Goal: Task Accomplishment & Management: Complete application form

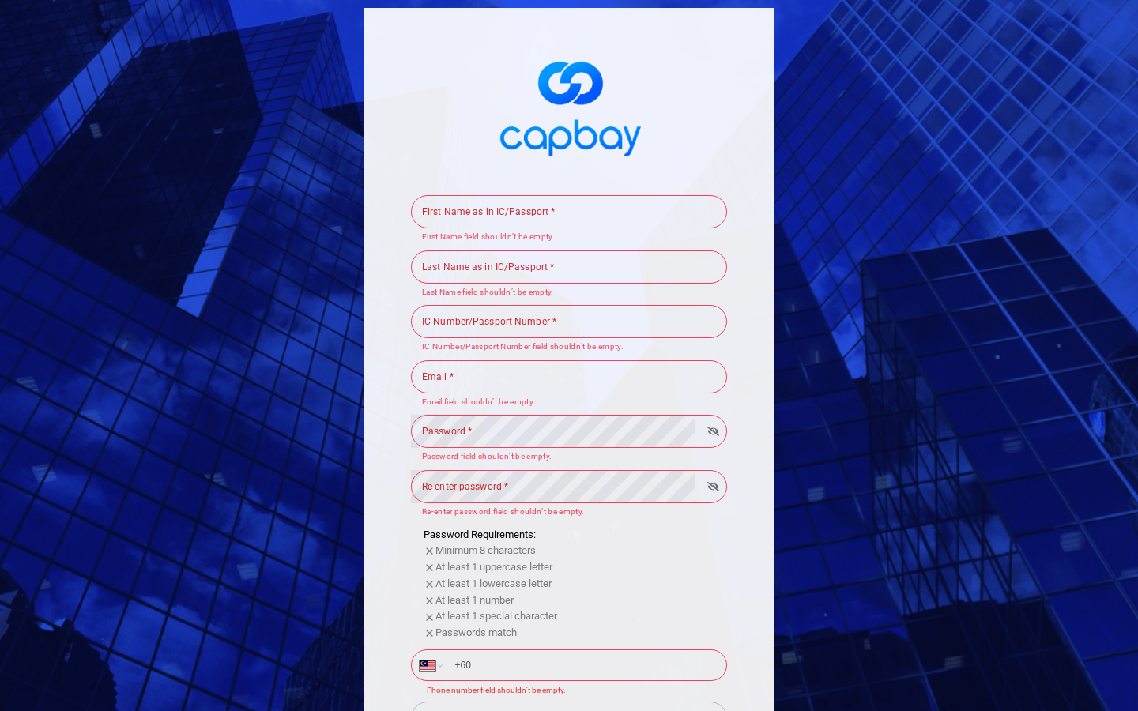
scroll to position [271, 0]
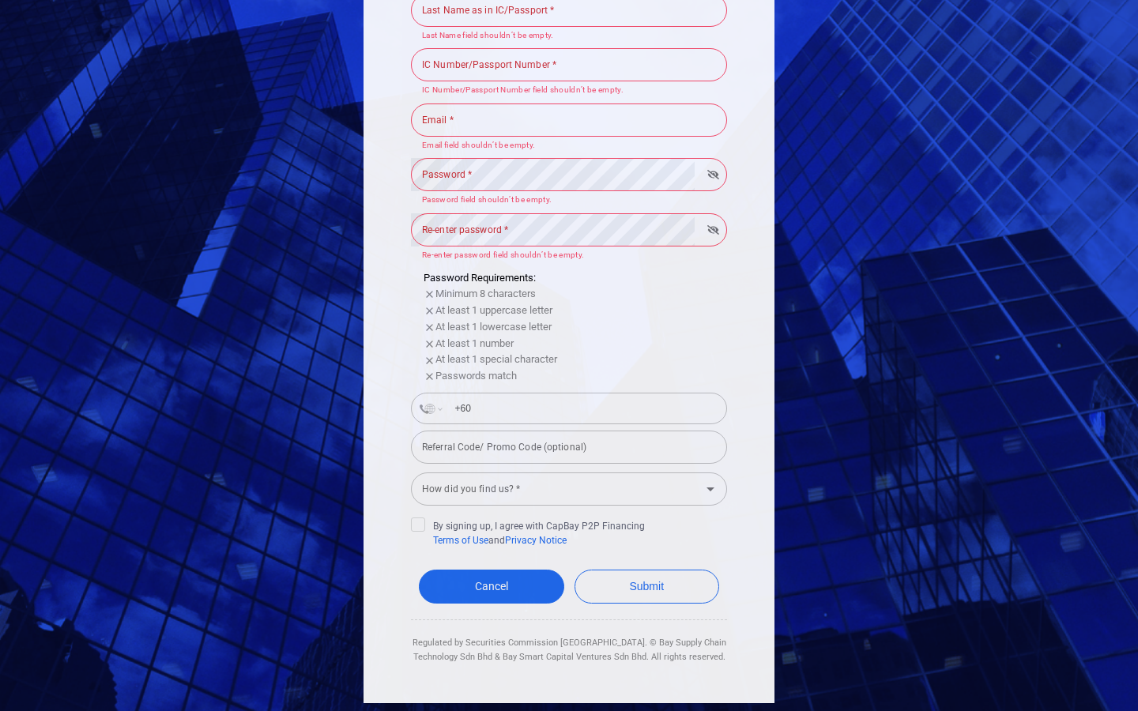
select select "AF"
type input "+93"
select select "AX"
type input "+358 1 8"
select select "AL"
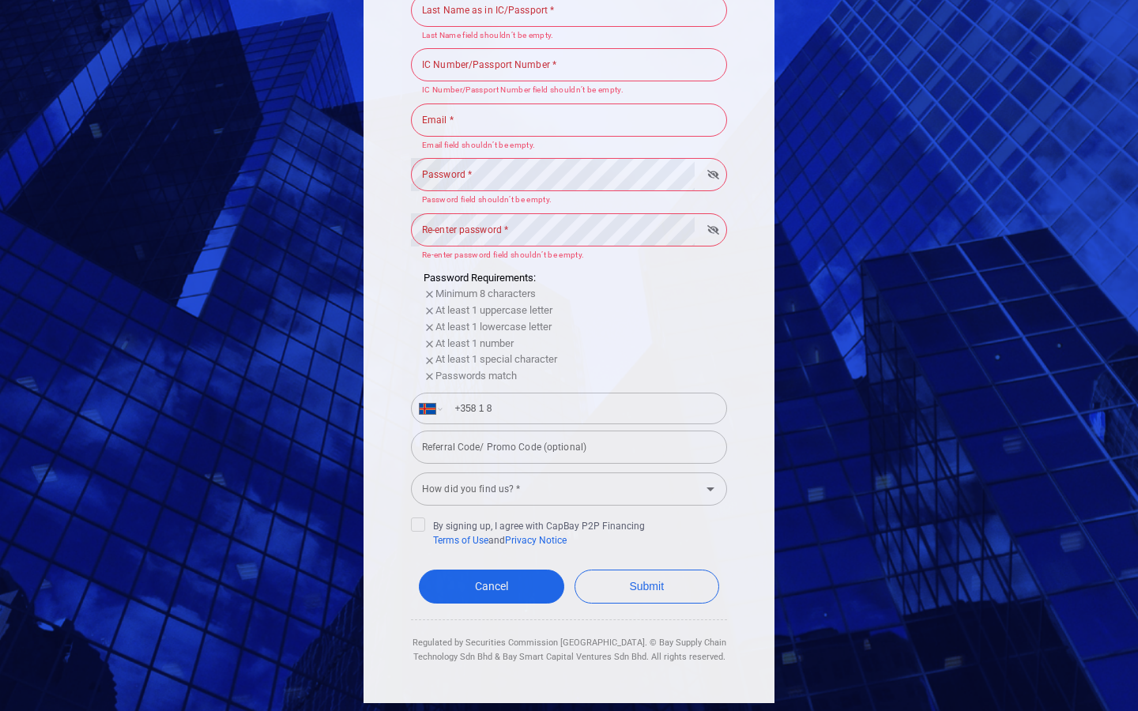
type input "+355"
select select "DZ"
type input "+213"
select select "MY"
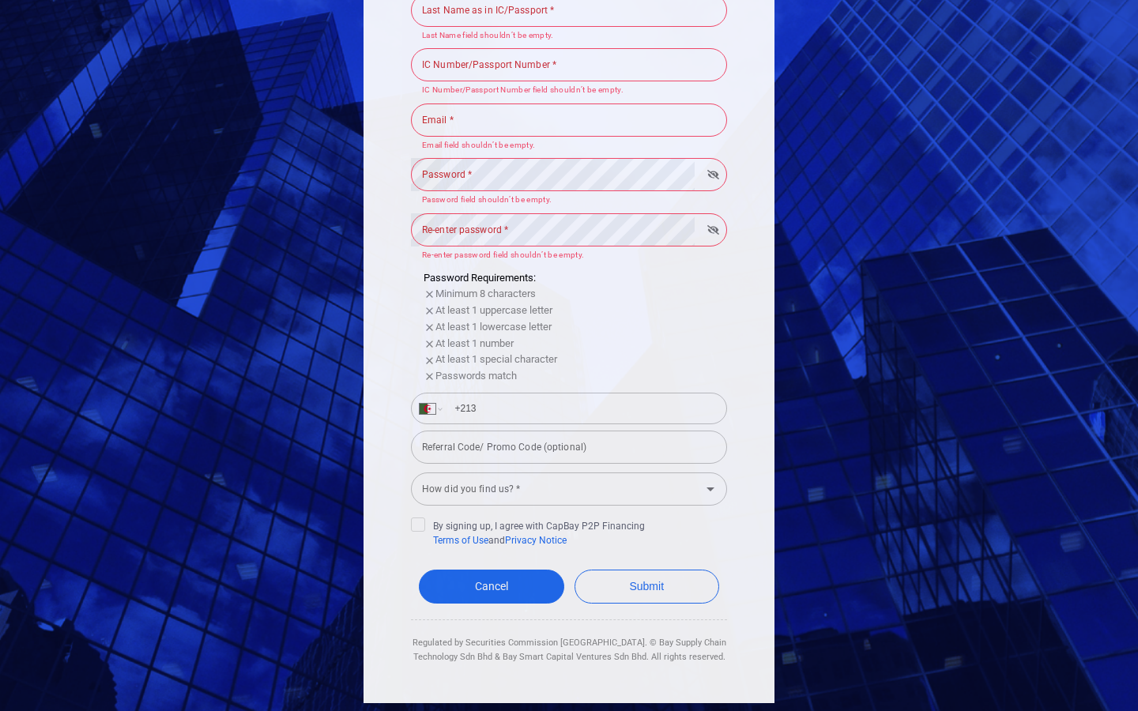
type input "+60"
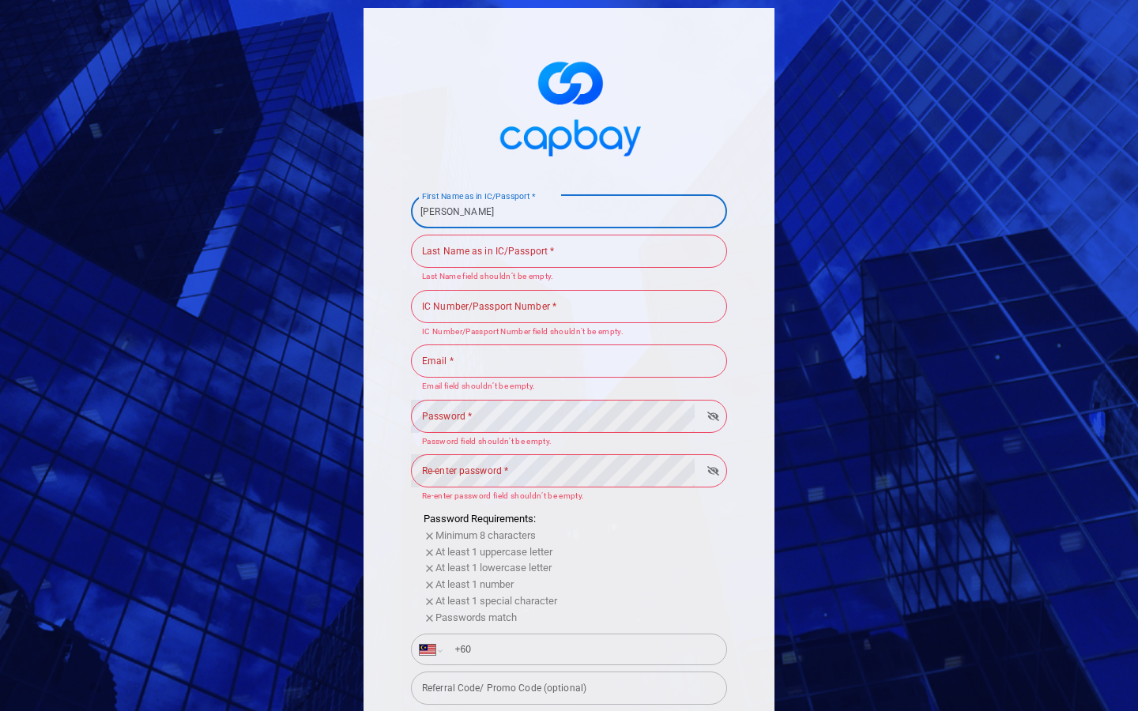
type input "[PERSON_NAME]"
click at [569, 211] on input "First Name as in IC/Passport *" at bounding box center [569, 211] width 316 height 33
click at [569, 211] on input "[PERSON_NAME]" at bounding box center [569, 211] width 316 height 33
type input "F"
type input "487672424"
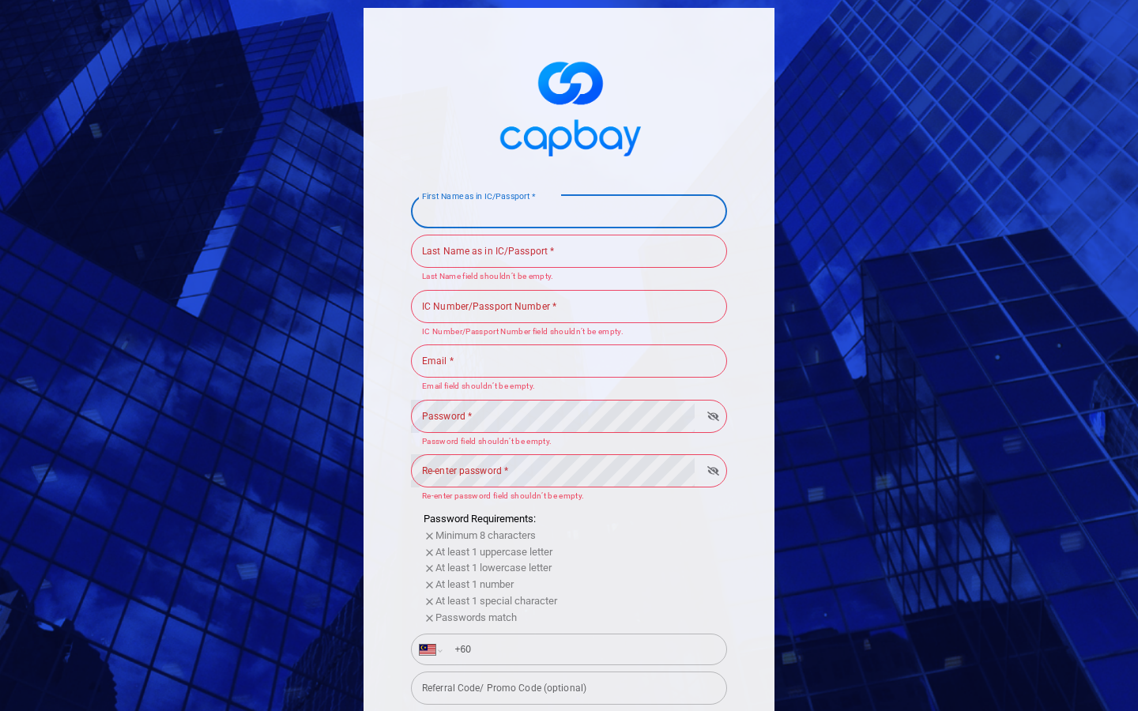
click at [569, 211] on input "First Name as in IC/Passport *" at bounding box center [569, 211] width 316 height 33
click at [569, 211] on input "487672424Felton" at bounding box center [569, 211] width 316 height 33
type input "4"
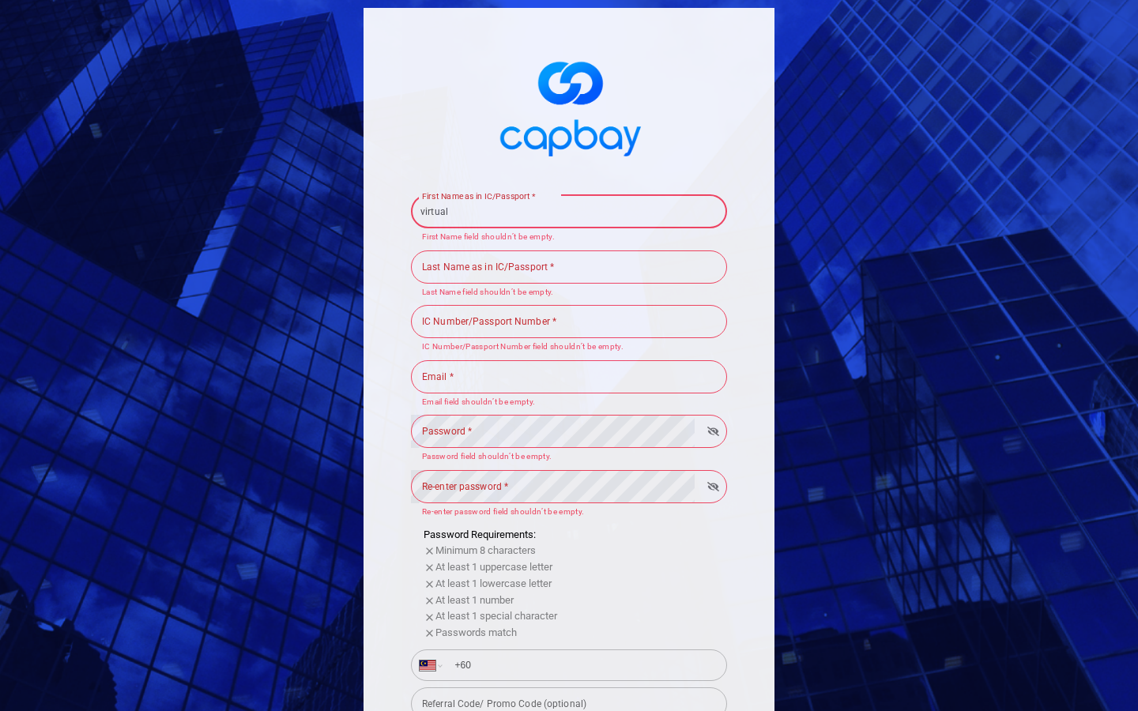
type input "virtual"
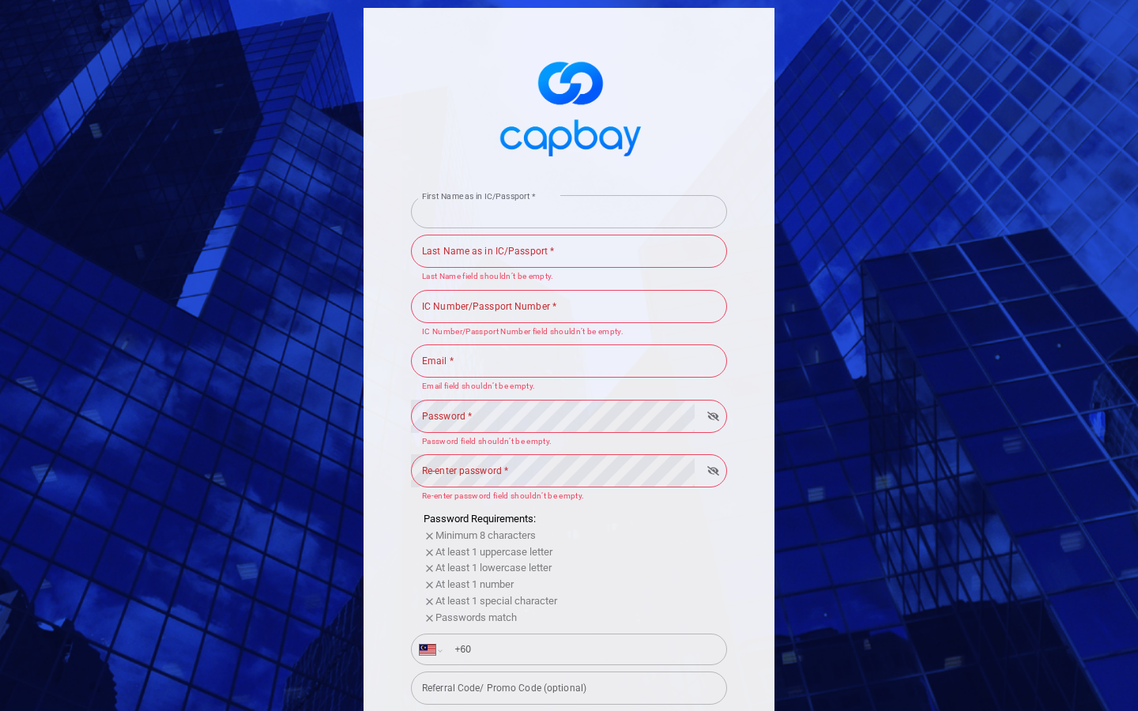
click at [569, 211] on input "First Name as in IC/Passport *" at bounding box center [569, 211] width 316 height 33
type input "virtual487672424Felton"
click at [569, 251] on div "Last Name as in IC/Passport * Last Name as in IC/Passport * Last Name field sho…" at bounding box center [569, 257] width 316 height 51
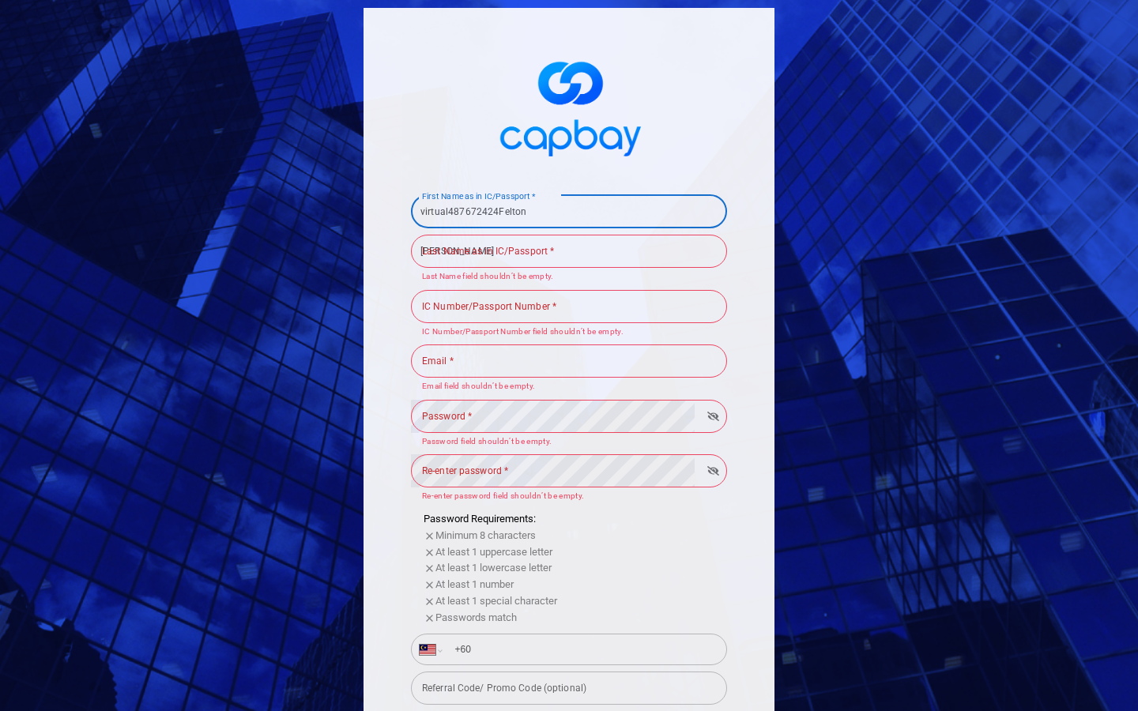
type input "[PERSON_NAME]"
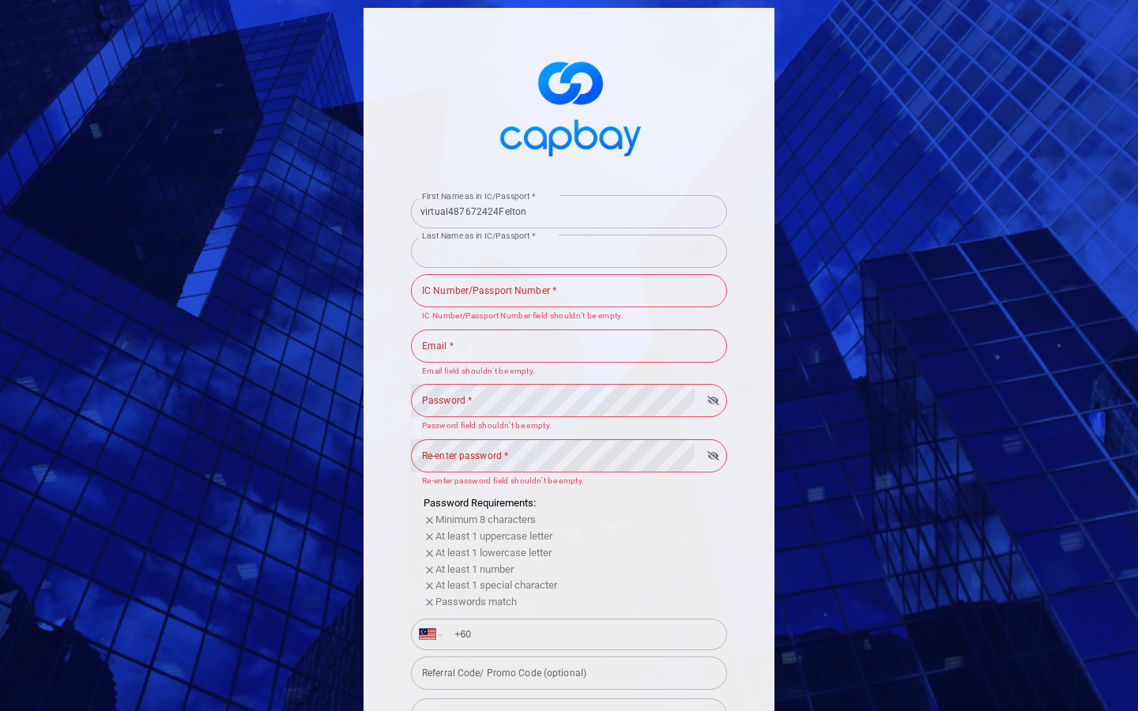
click at [569, 251] on input "Last Name as in IC/Passport *" at bounding box center [569, 251] width 316 height 33
click at [569, 251] on input "[PERSON_NAME]" at bounding box center [569, 251] width 316 height 33
type input "H"
type input "487672424"
click at [569, 251] on input "Last Name as in IC/Passport *" at bounding box center [569, 251] width 316 height 33
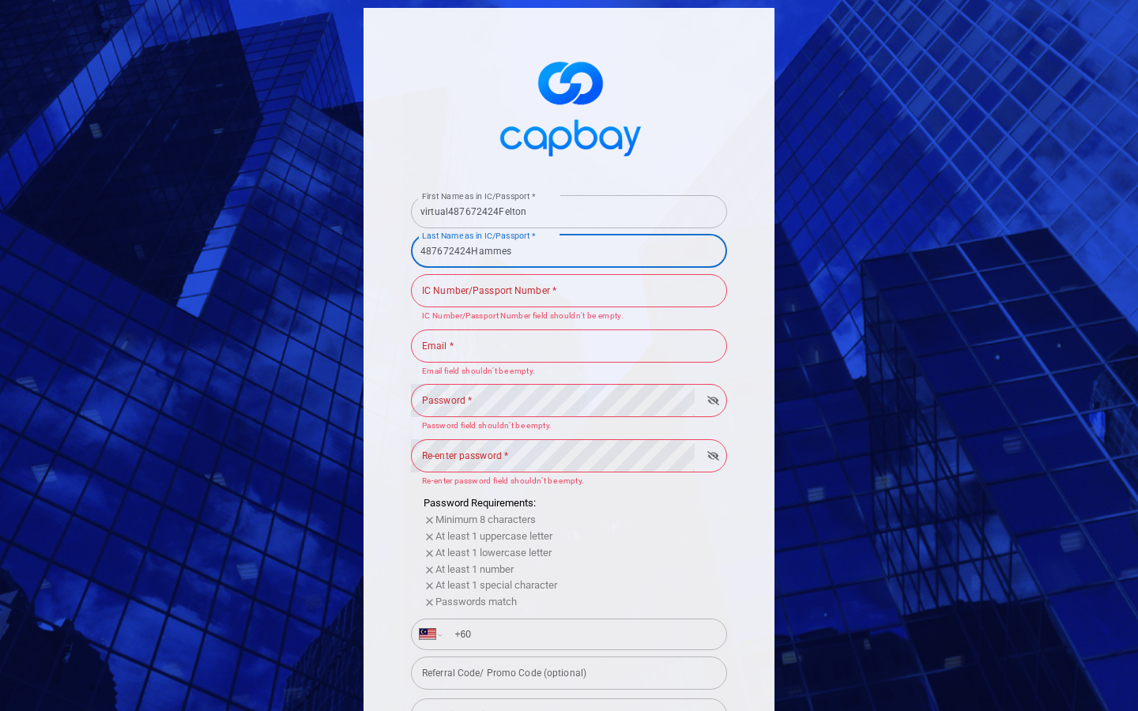
click at [569, 251] on input "487672424Hammes" at bounding box center [569, 251] width 316 height 33
type input "4"
type input "Dynamic"
click at [569, 251] on input "Last Name as in IC/Passport *" at bounding box center [569, 251] width 316 height 33
type input "Dynamic487672424Hammes"
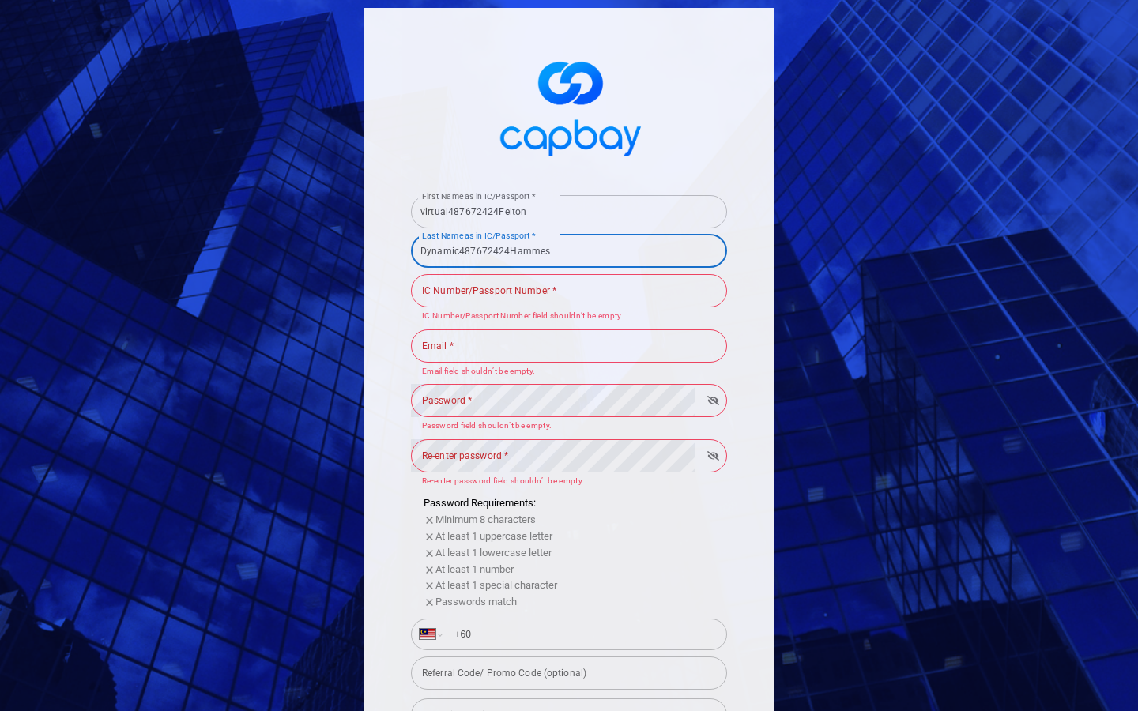
click at [569, 290] on div "IC Number/Passport Number * IC Number/Passport Number * IC Number/[GEOGRAPHIC_D…" at bounding box center [569, 297] width 316 height 51
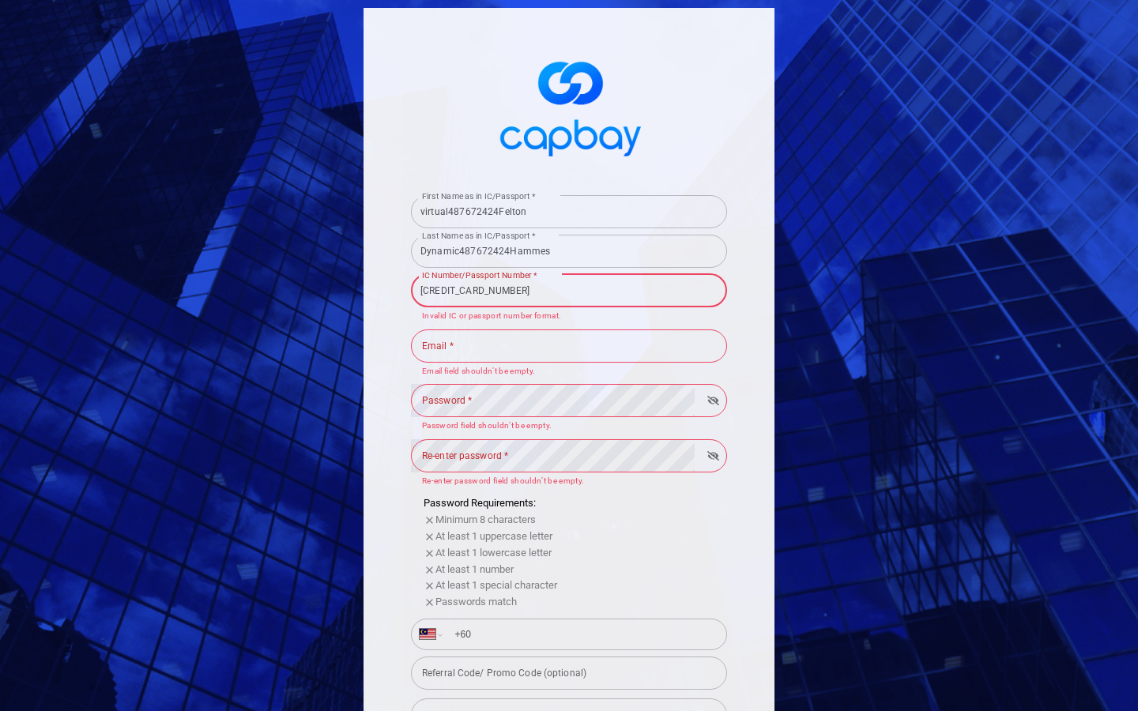
type input "[CREDIT_CARD_NUMBER]"
click at [569, 290] on input "IC Number/Passport Number *" at bounding box center [569, 290] width 316 height 33
click at [569, 290] on input "[CREDIT_CARD_NUMBER]" at bounding box center [569, 290] width 316 height 33
type input "5"
type input "487672424"
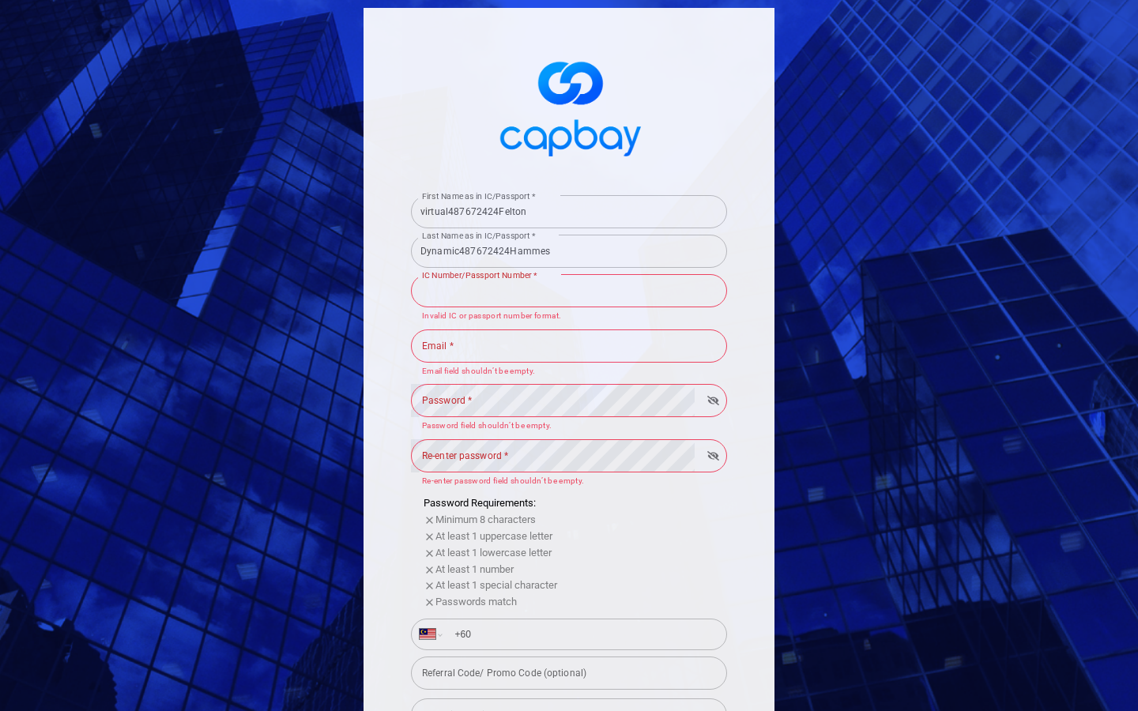
click at [569, 290] on input "IC Number/Passport Number *" at bounding box center [569, 290] width 316 height 33
click at [569, 290] on input "4876724245398309273547517" at bounding box center [569, 290] width 316 height 33
type input "4"
type input "HANDCRAFTED"
click at [569, 290] on input "IC Number/Passport Number *" at bounding box center [569, 290] width 316 height 33
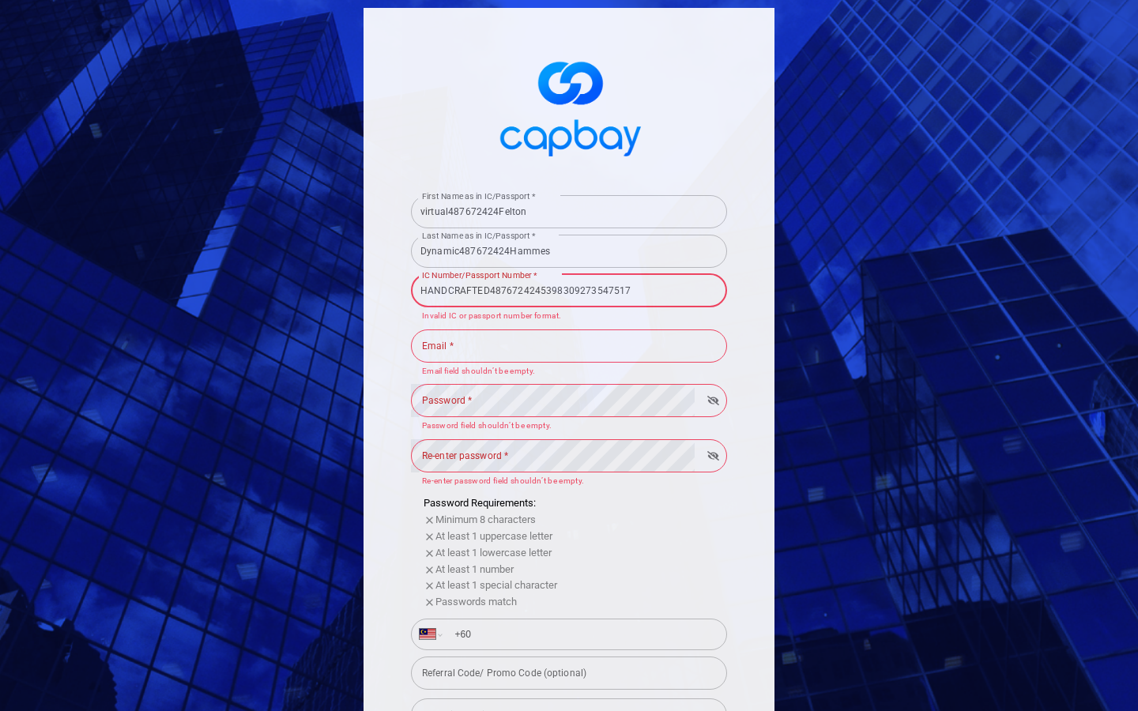
type input "HANDCRAFTED4876724245398309273547517"
click at [569, 345] on input "Email *" at bounding box center [569, 346] width 316 height 33
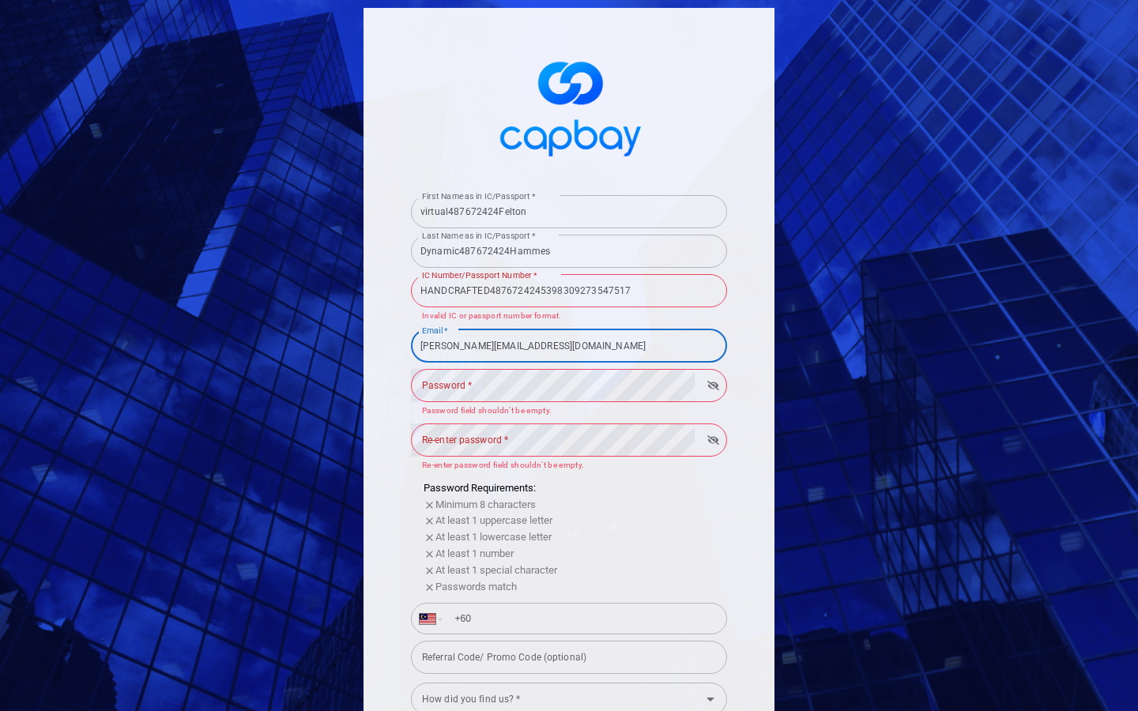
type input "[PERSON_NAME][EMAIL_ADDRESS][DOMAIN_NAME]"
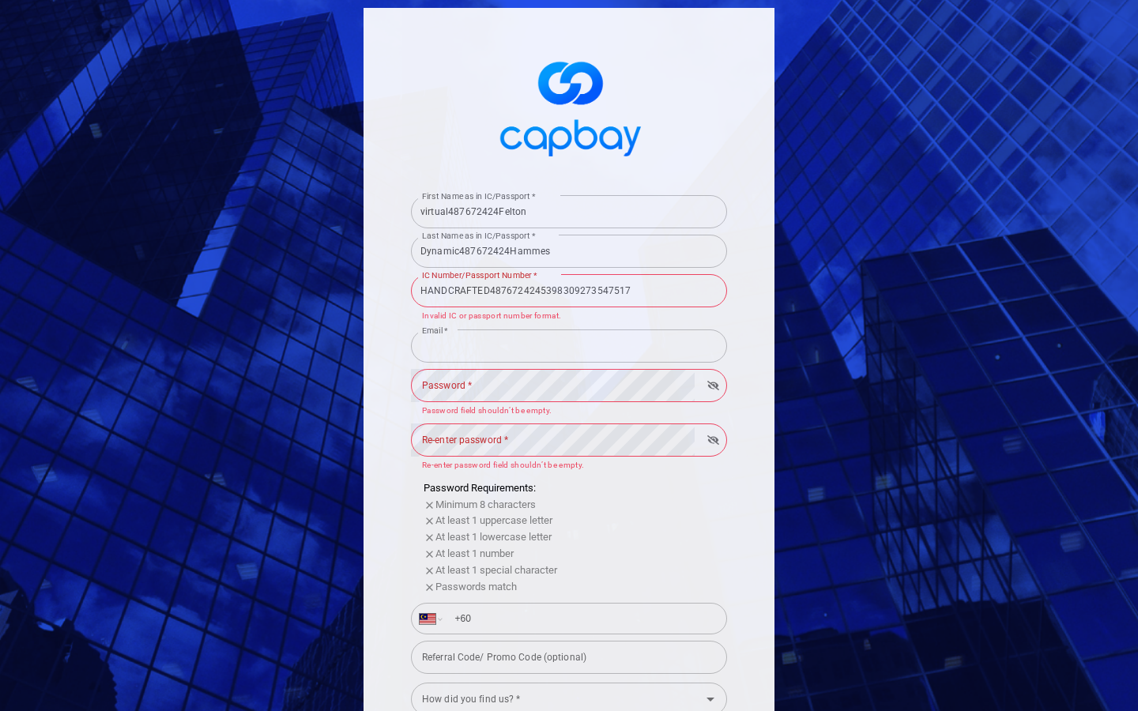
click at [569, 345] on input "Email *" at bounding box center [569, 346] width 316 height 33
click at [569, 345] on input "[PERSON_NAME][EMAIL_ADDRESS][DOMAIN_NAME]" at bounding box center [569, 346] width 316 height 33
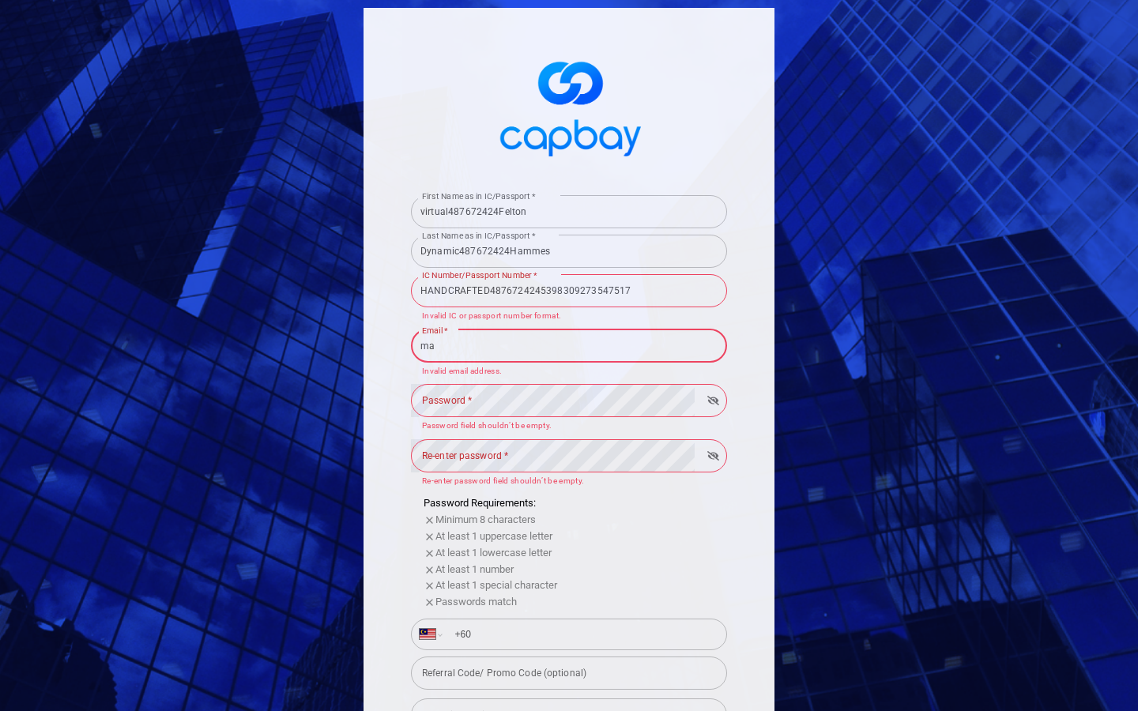
type input "m"
type input "[EMAIL_ADDRESS][DOMAIN_NAME]"
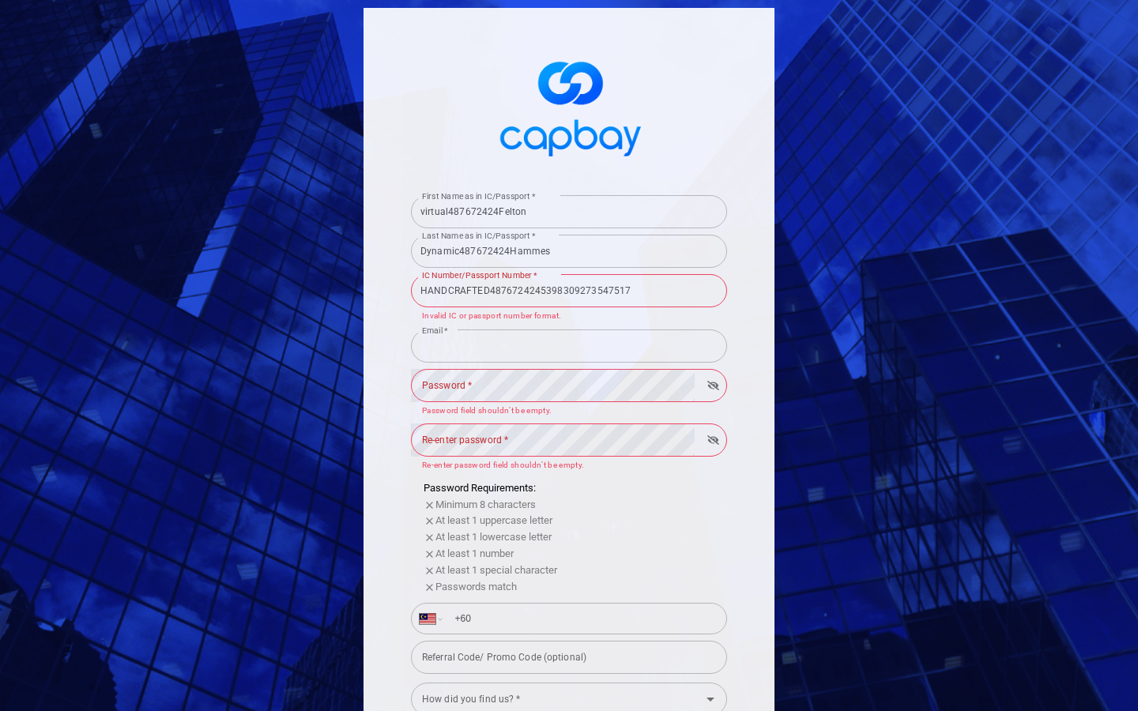
click at [569, 345] on input "Email *" at bounding box center [569, 346] width 316 height 33
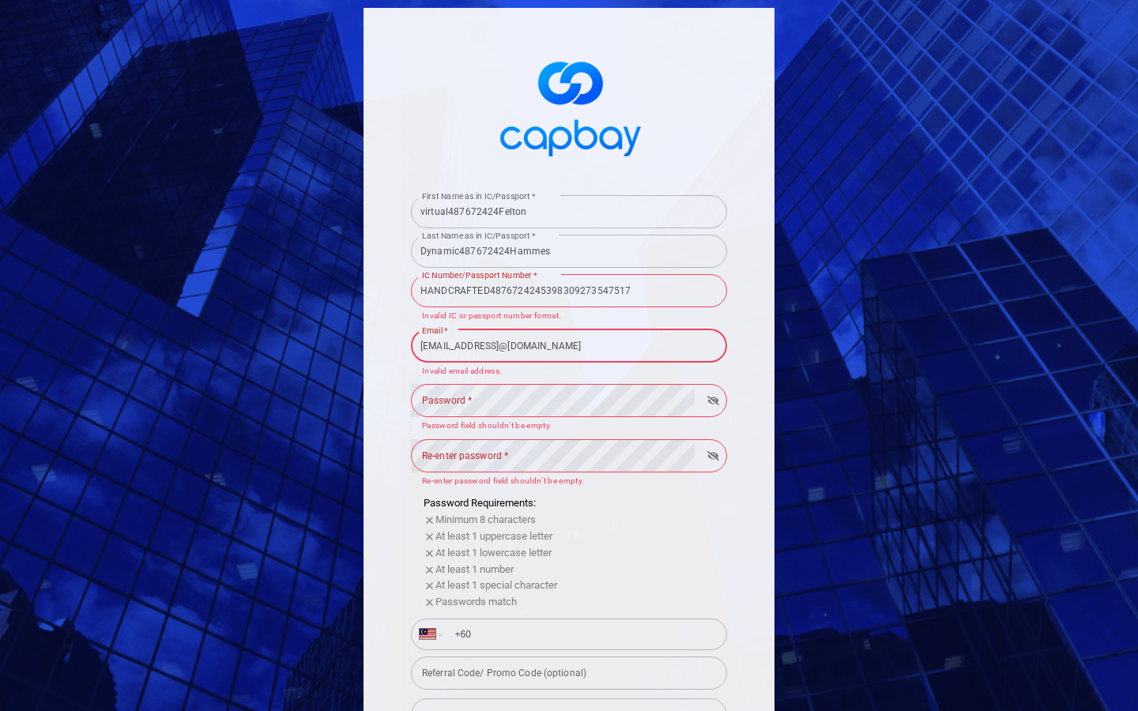
click at [569, 345] on input "[EMAIL_ADDRESS]@[DOMAIN_NAME]" at bounding box center [569, 346] width 316 height 33
type input "[EMAIL_ADDRESS][DOMAIN_NAME]"
click at [569, 345] on input "Email *" at bounding box center [569, 346] width 316 height 33
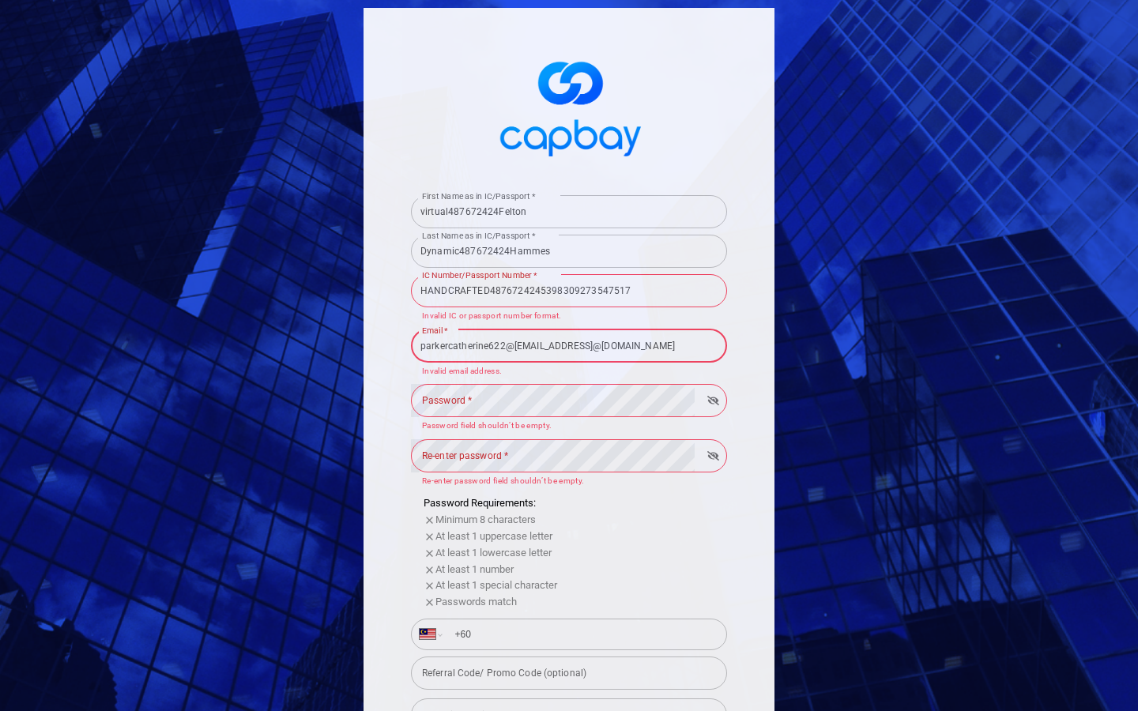
click at [569, 345] on input "parkercatherine622@[EMAIL_ADDRESS]@[DOMAIN_NAME]" at bounding box center [569, 346] width 316 height 33
type input "[EMAIL_ADDRESS][DOMAIN_NAME]"
type input "Jewelery"
click at [569, 345] on input "Email *" at bounding box center [569, 346] width 316 height 33
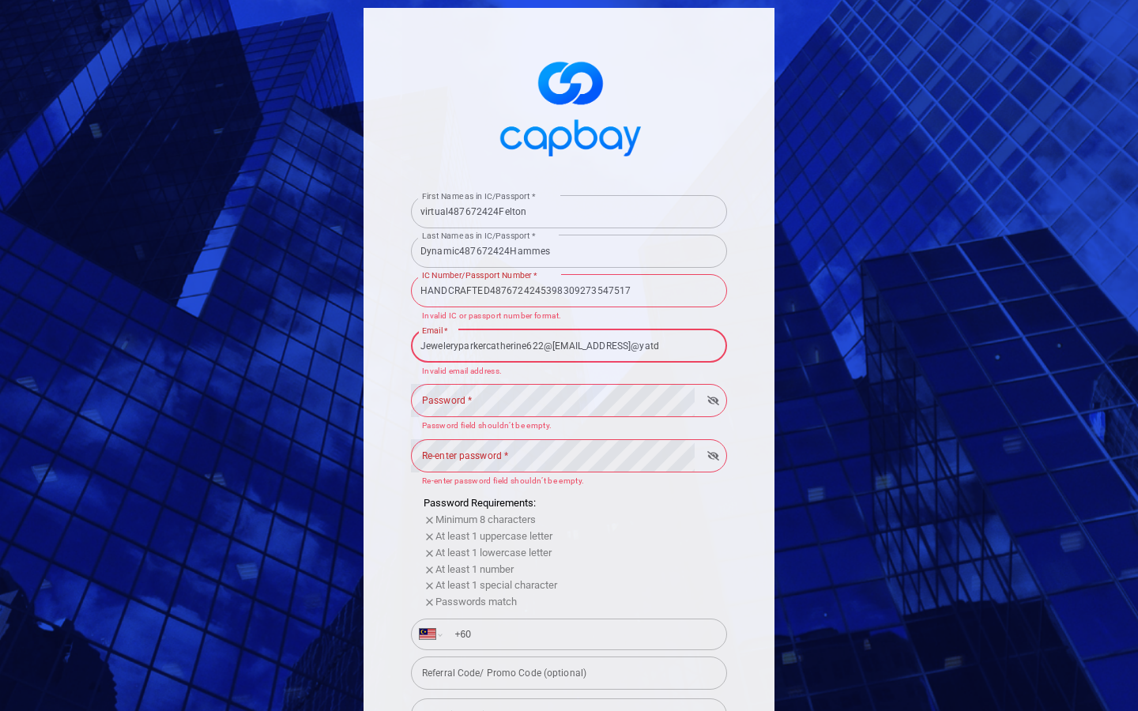
scroll to position [0, 152]
type input "Jeweleryparkercatherine622@[EMAIL_ADDRESS]@[DOMAIN_NAME]"
click at [582, 634] on input "+60" at bounding box center [581, 634] width 273 height 25
type input "+"
select select "ZZ"
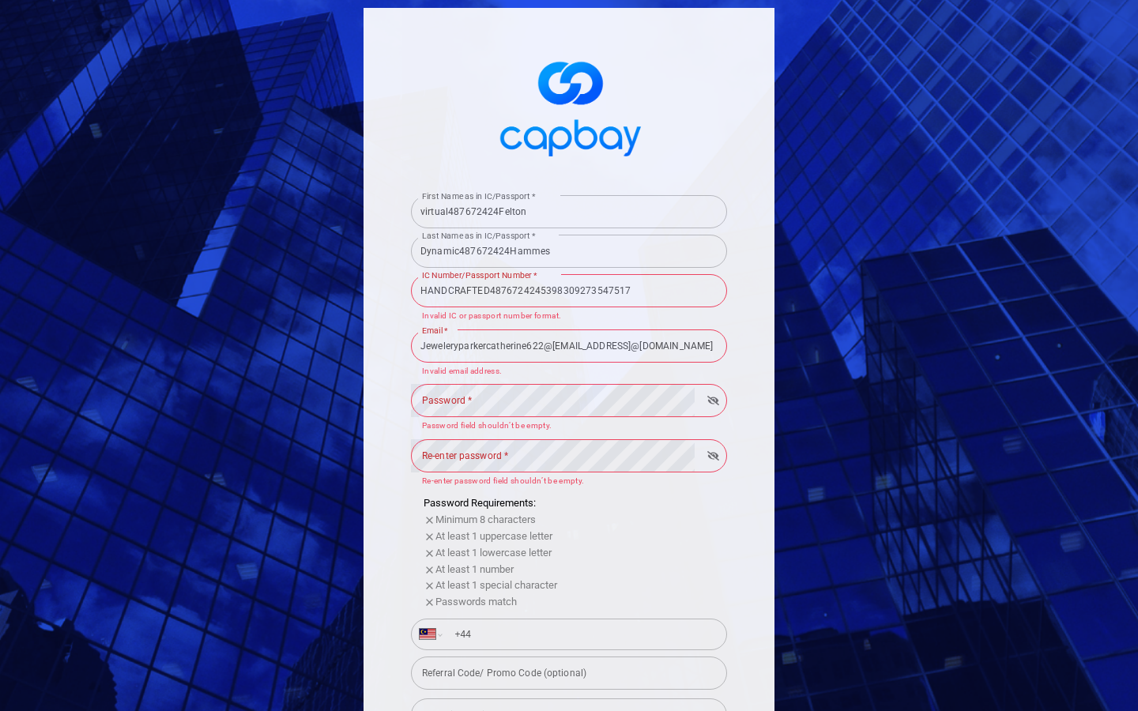
scroll to position [0, 0]
type input "[PHONE_NUMBER]"
select select "GB"
click at [582, 634] on input "tel" at bounding box center [581, 634] width 273 height 25
click at [582, 634] on input "[PHONE_NUMBER]" at bounding box center [581, 634] width 273 height 25
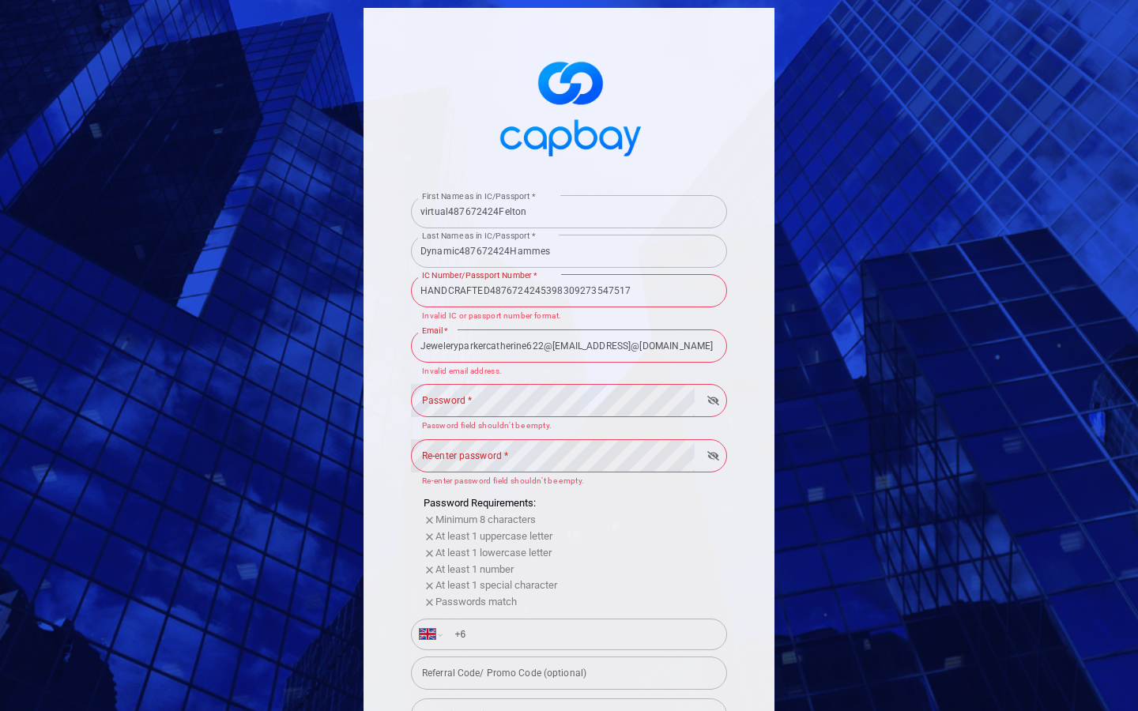
type input "+"
type input "+7 8"
select select "RU"
type input "+7 863 348 32 8"
click at [582, 634] on input "tel" at bounding box center [581, 634] width 273 height 25
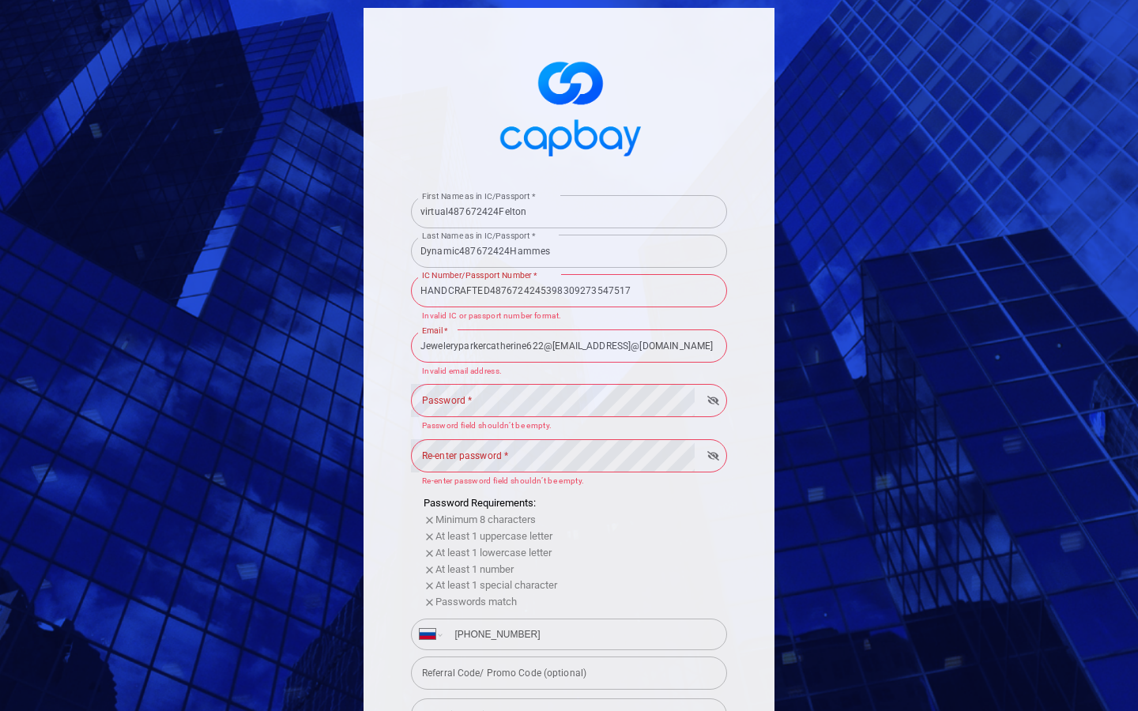
click at [582, 634] on input "[PHONE_NUMBER]" at bounding box center [581, 634] width 273 height 25
type input "+7 0"
select select "ZZ"
type input "0"
type input "+7 8"
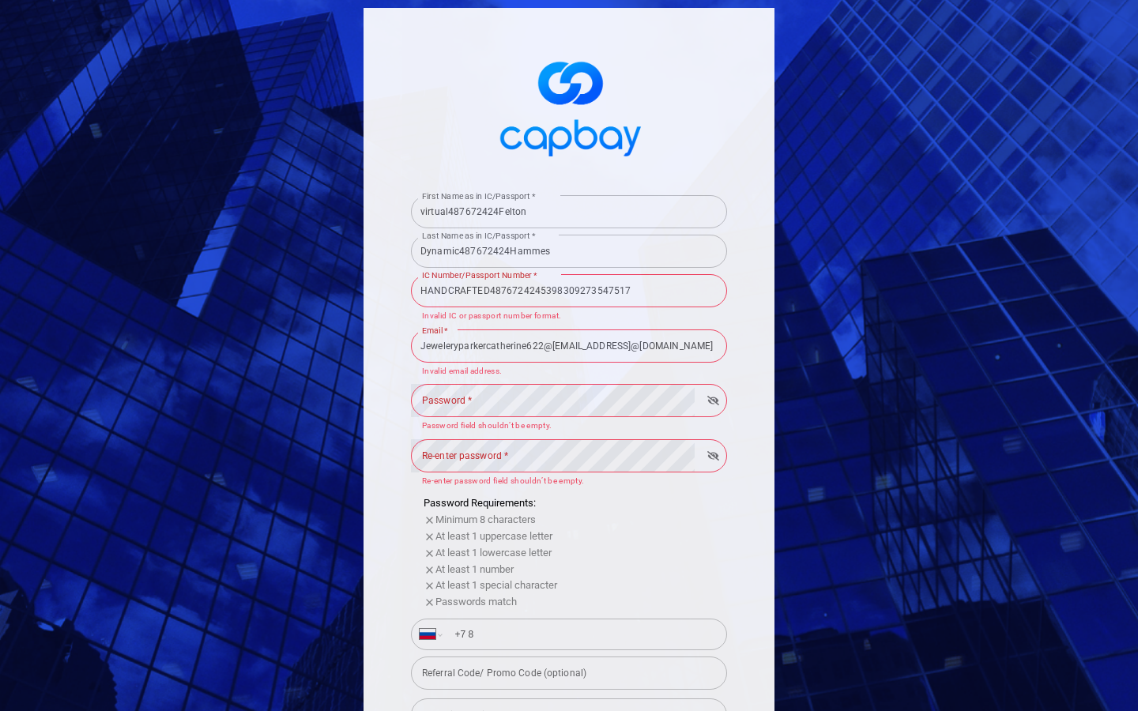
select select "RU"
type input "+7 863 348 32 8"
click at [582, 634] on input "tel" at bounding box center [581, 634] width 273 height 25
click at [582, 634] on input "[PHONE_NUMBER]2860" at bounding box center [581, 634] width 273 height 25
type input "[PHONE_NUMBER]"
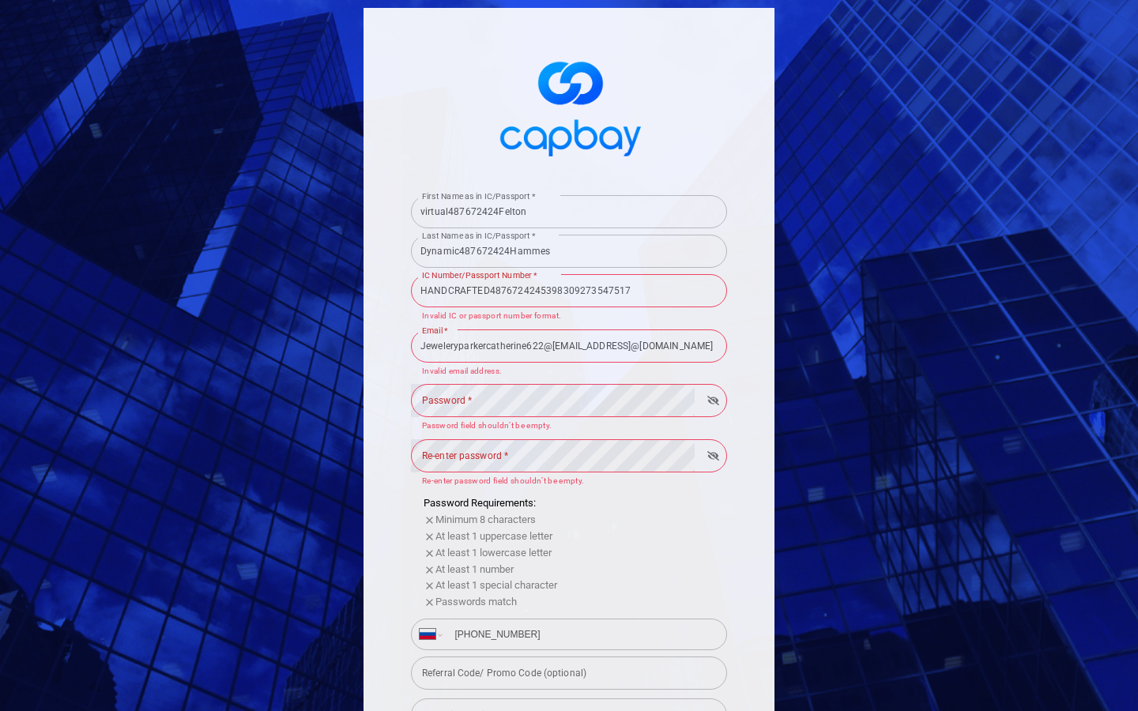
select select "CN"
type input "863 3483 2860"
type input "+60"
select select "MY"
type input "[PHONE_NUMBER]"
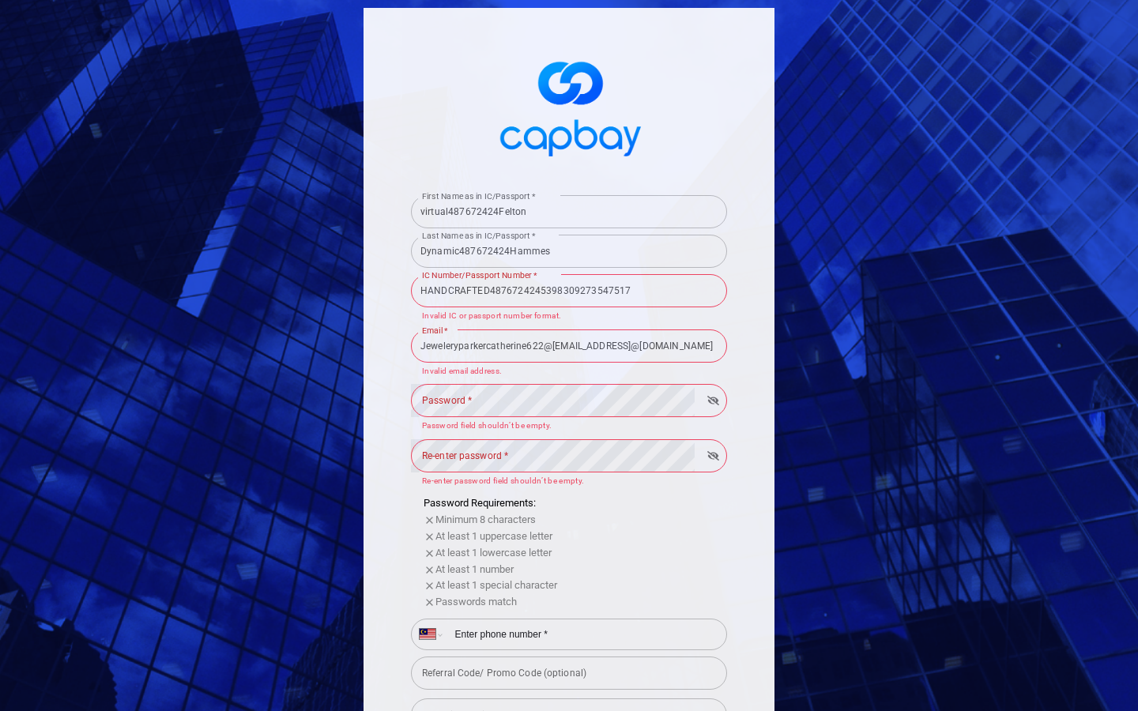
click at [582, 634] on input "tel" at bounding box center [581, 634] width 273 height 25
type input "[PHONE_NUMBER]2844786334832860"
click at [569, 673] on div "Referral Code/ Promo Code (optional) Referral Code/ Promo Code (optional)" at bounding box center [569, 672] width 316 height 36
type input "neural"
click at [569, 673] on input "Referral Code/ Promo Code (optional)" at bounding box center [569, 673] width 316 height 33
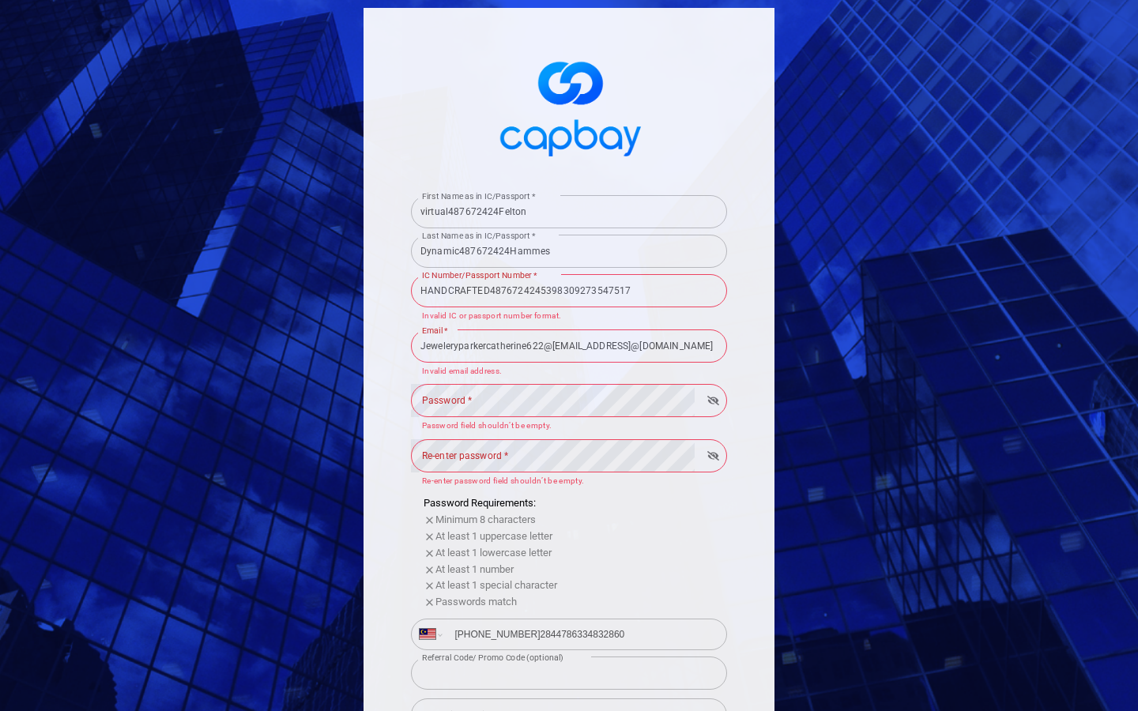
type input "neural"
select select "CX"
type input "+61"
select select "MY"
type input "+60"
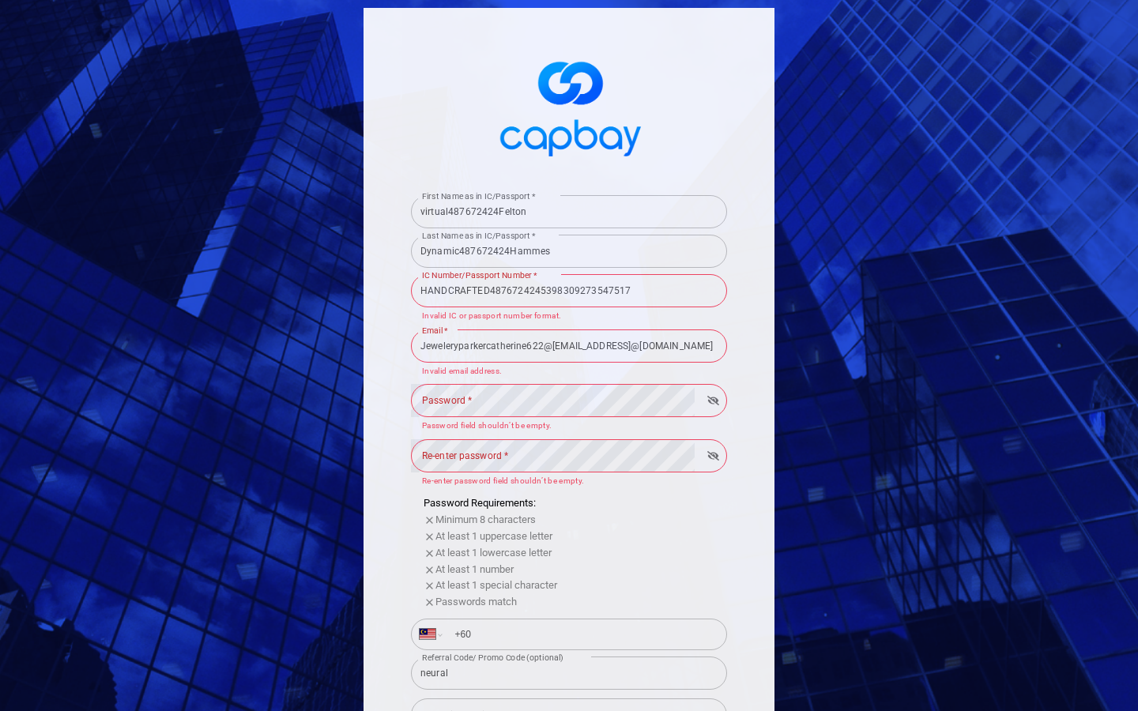
select select "GM"
type input "+220"
select select "MY"
type input "+60"
click at [569, 211] on input "virtual487672424Felton" at bounding box center [569, 211] width 316 height 33
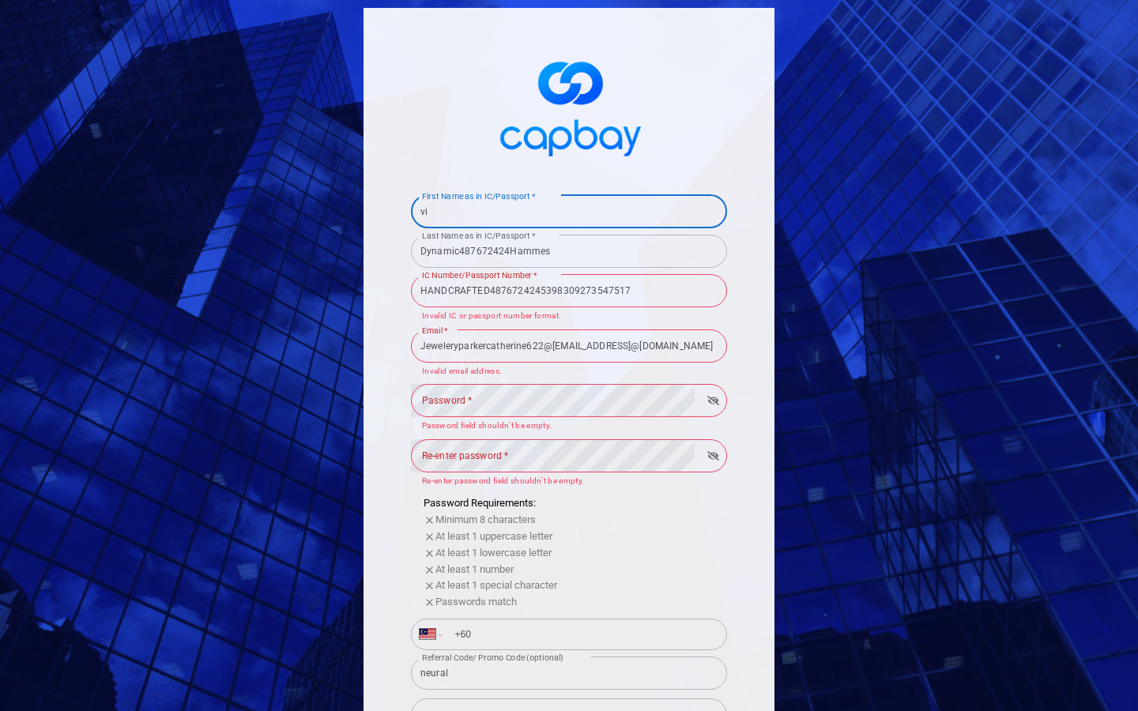
type input "v"
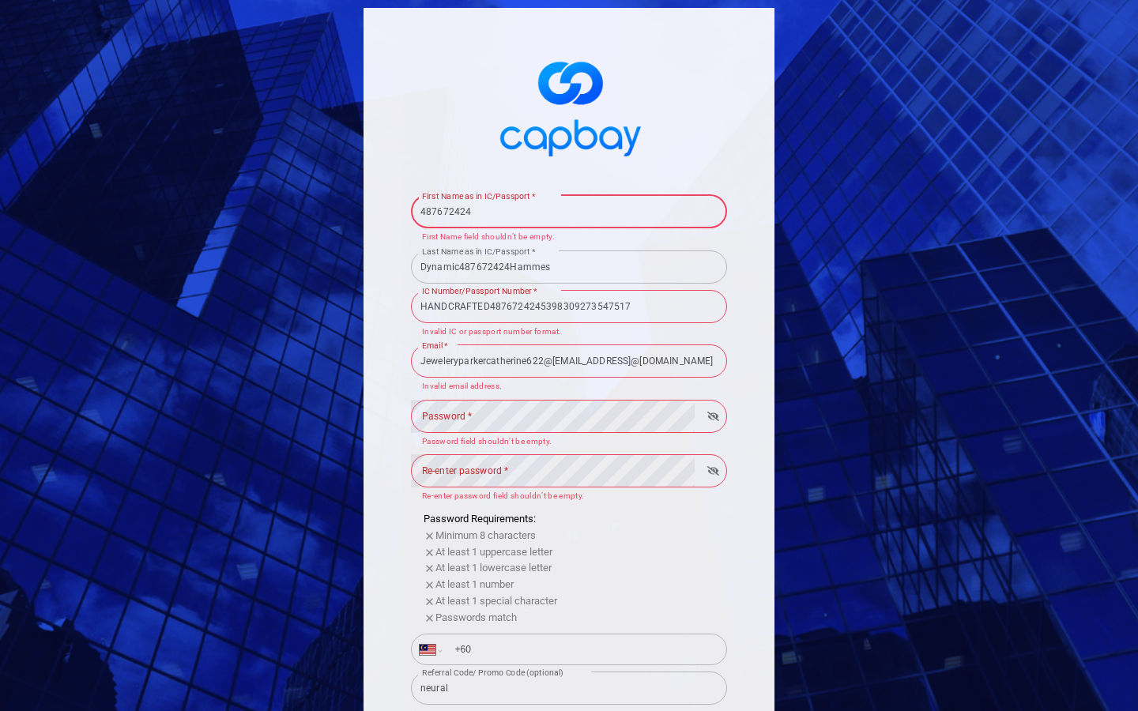
type input "487672424"
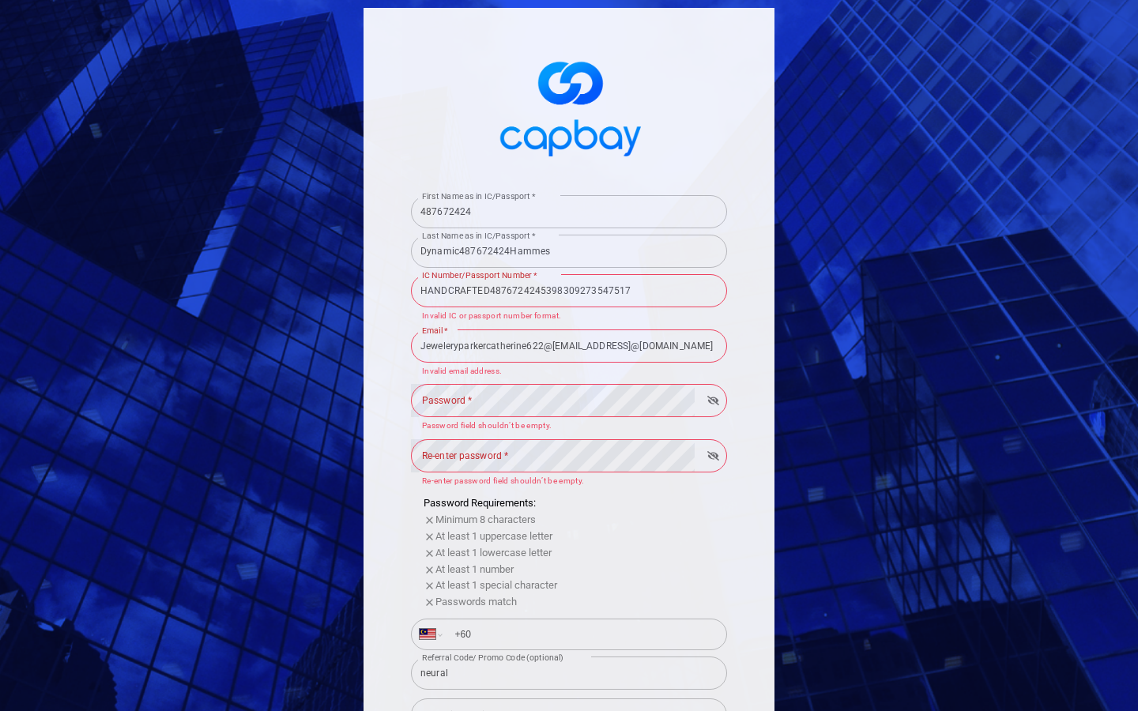
click at [569, 251] on input "Dynamic487672424Hammes" at bounding box center [569, 251] width 316 height 33
type input "D"
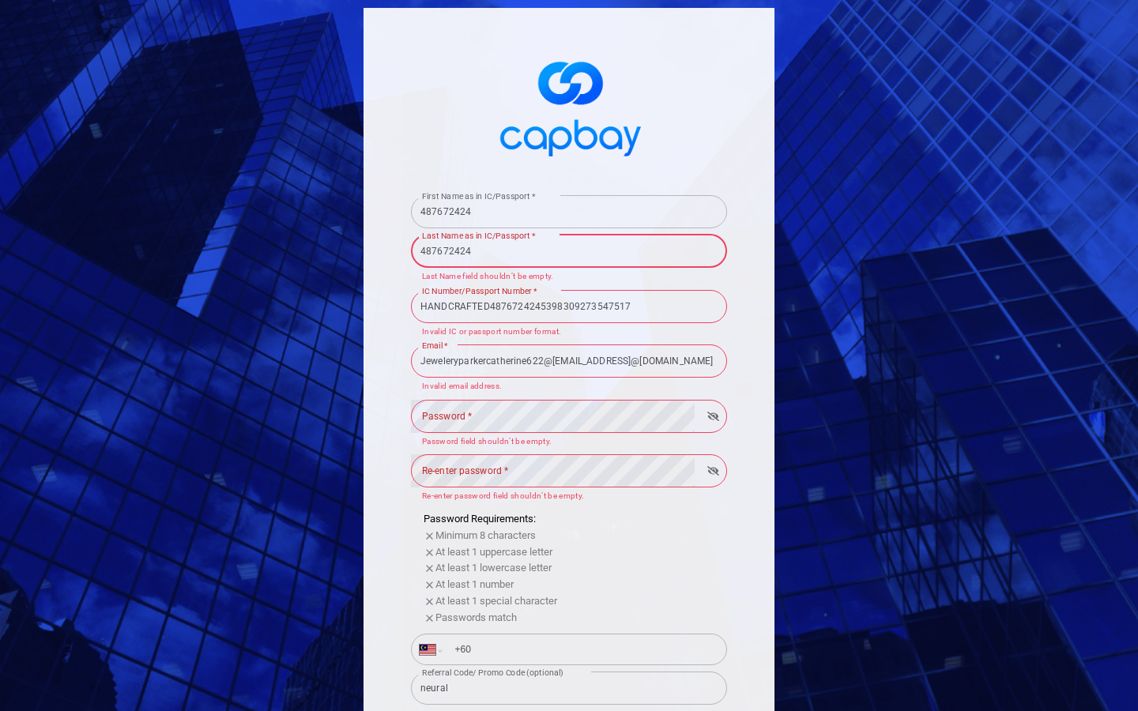
type input "487672424"
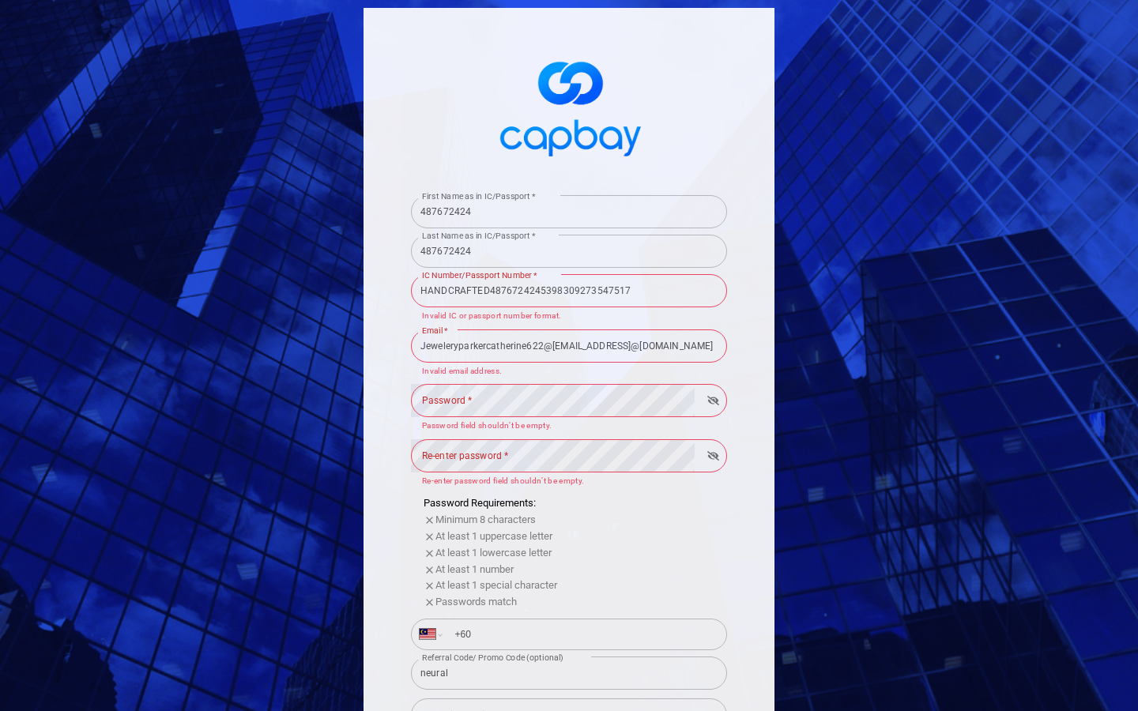
click at [569, 290] on input "HANDCRAFTED4876724245398309273547517" at bounding box center [569, 290] width 316 height 33
type input "9273547517"
type input "[CREDIT_CARD_NUMBER]"
click at [569, 345] on input "Jeweleryparkercatherine622@[EMAIL_ADDRESS]@[DOMAIN_NAME]" at bounding box center [569, 346] width 316 height 33
type input "[EMAIL_ADDRESS]@[DOMAIN_NAME]"
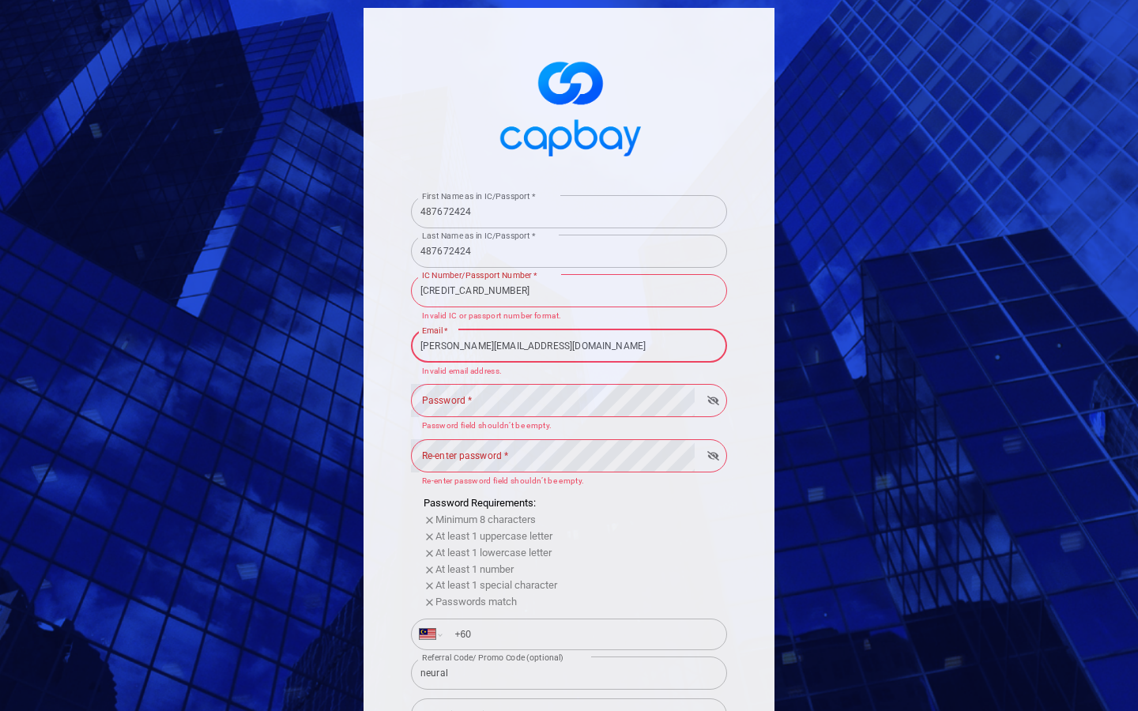
type input "[PERSON_NAME][EMAIL_ADDRESS][DOMAIN_NAME]"
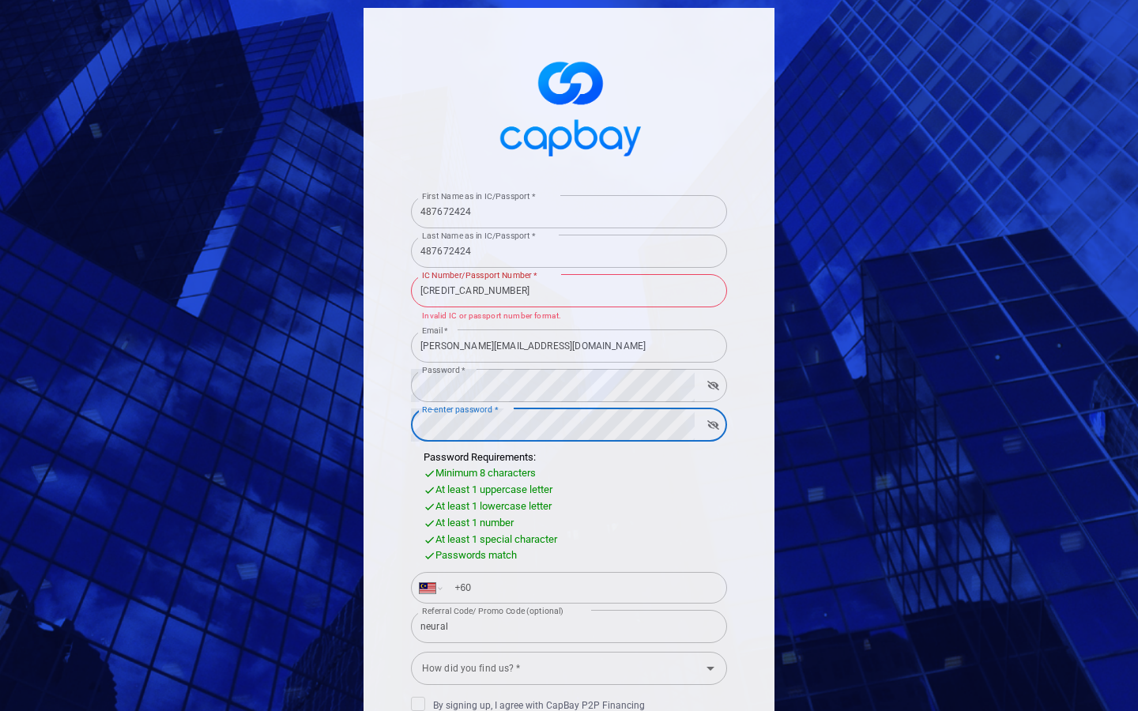
click at [582, 588] on input "+60" at bounding box center [581, 587] width 273 height 25
type input "+"
select select "ZZ"
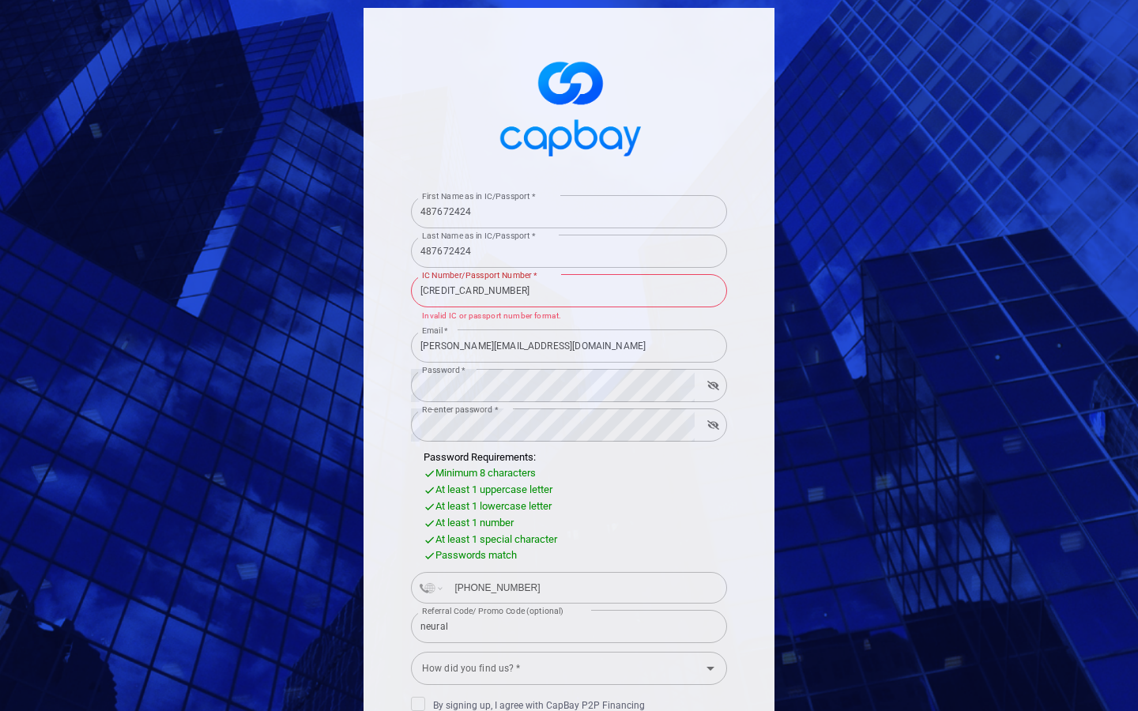
type input "[PHONE_NUMBER]"
select select "GB"
type input "[PHONE_NUMBER]"
click at [569, 627] on input "neural" at bounding box center [569, 626] width 316 height 33
type input "n"
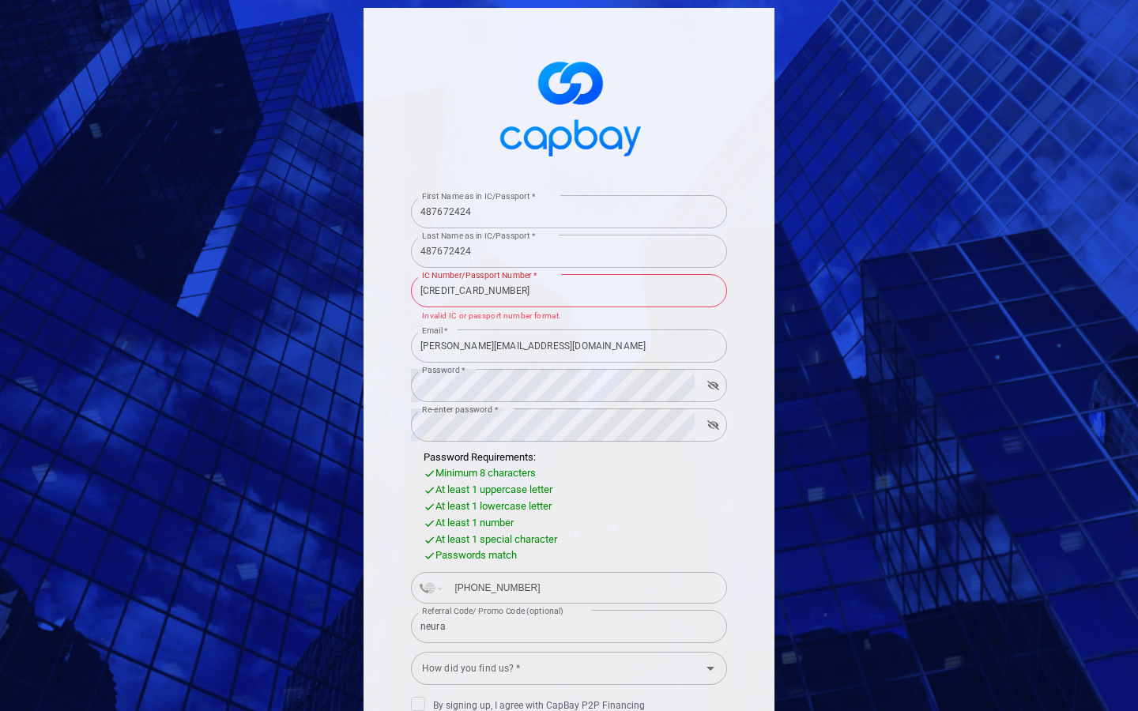
type input "neural"
select select "MU"
type input "+230"
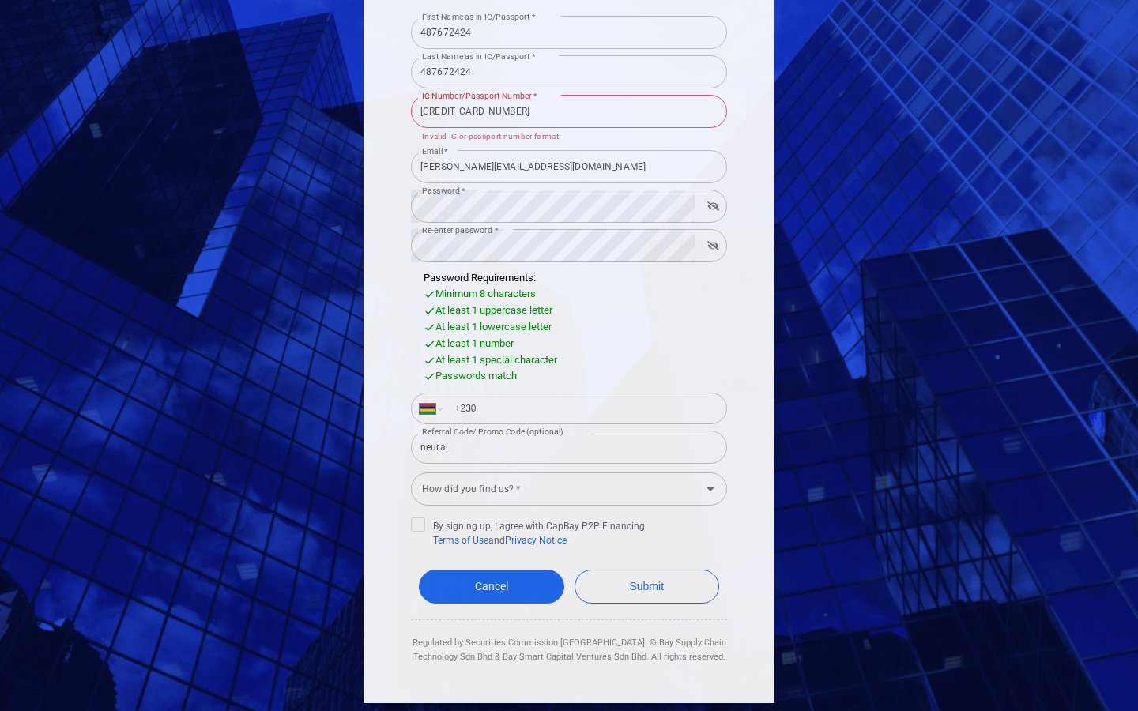
click at [575, 570] on button "Submit" at bounding box center [647, 587] width 145 height 34
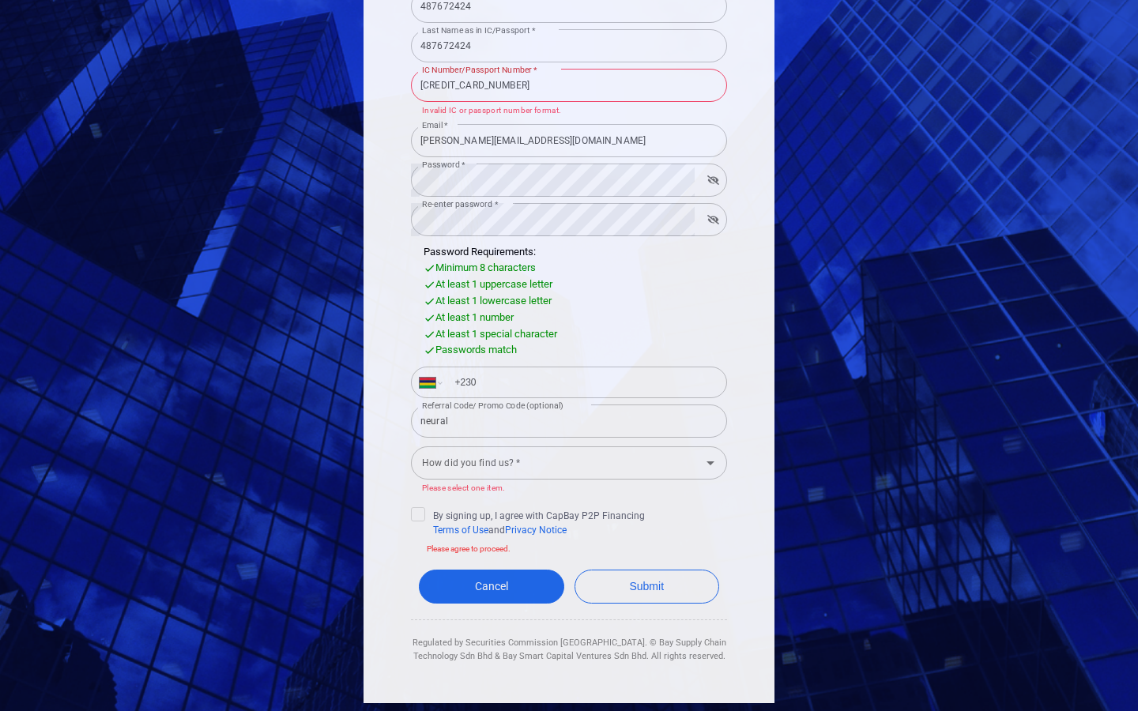
scroll to position [205, 0]
click at [569, 16] on input "487672424" at bounding box center [569, 6] width 316 height 33
type input "4"
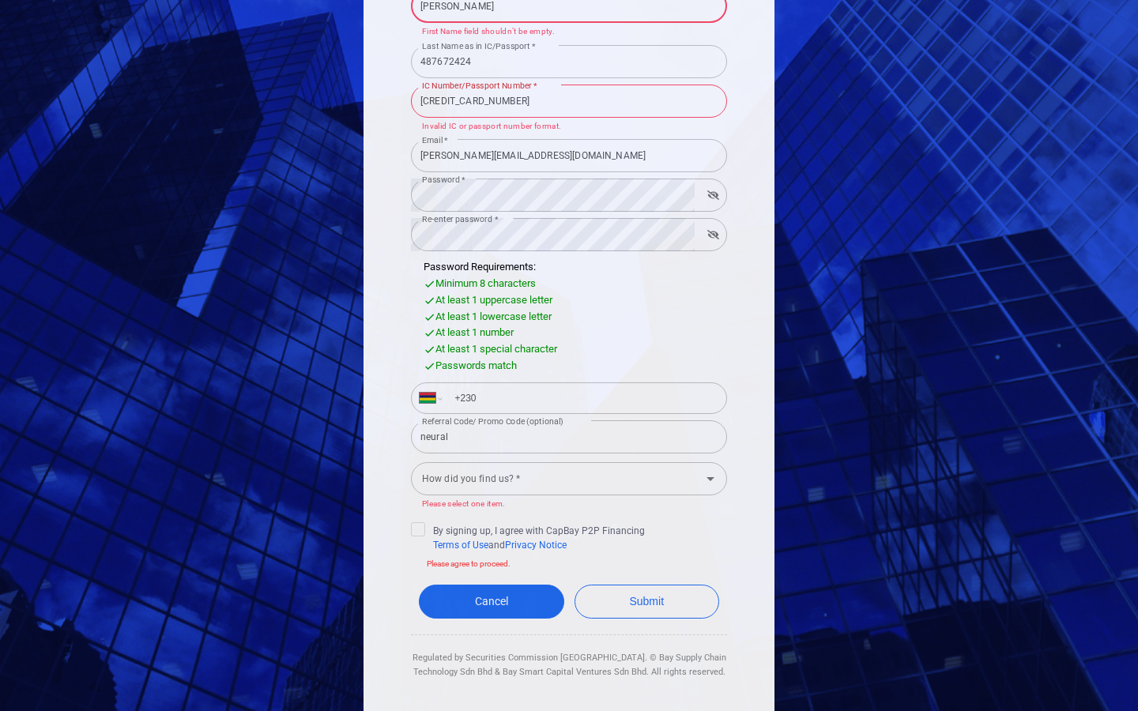
type input "[PERSON_NAME]"
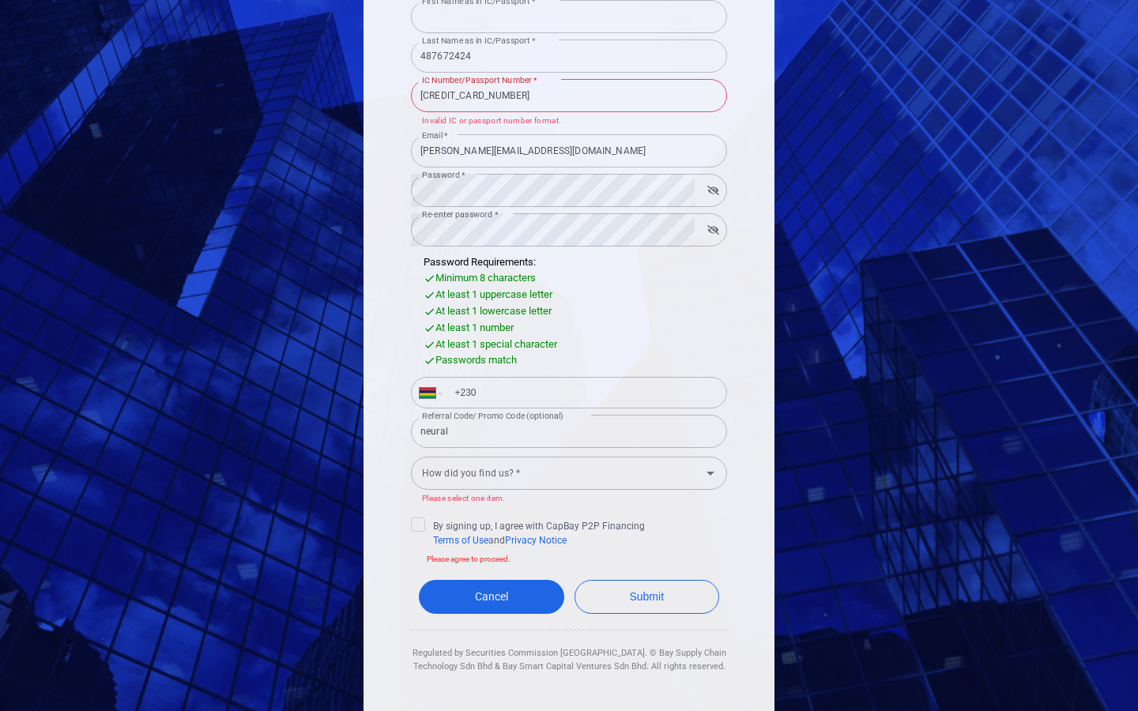
click at [569, 16] on input "First Name as in IC/Passport *" at bounding box center [569, 16] width 316 height 33
click at [569, 16] on input "Isaac487672424" at bounding box center [569, 16] width 316 height 33
type input "I"
type input "487672424"
click at [569, 16] on input "First Name as in IC/Passport *" at bounding box center [569, 16] width 316 height 33
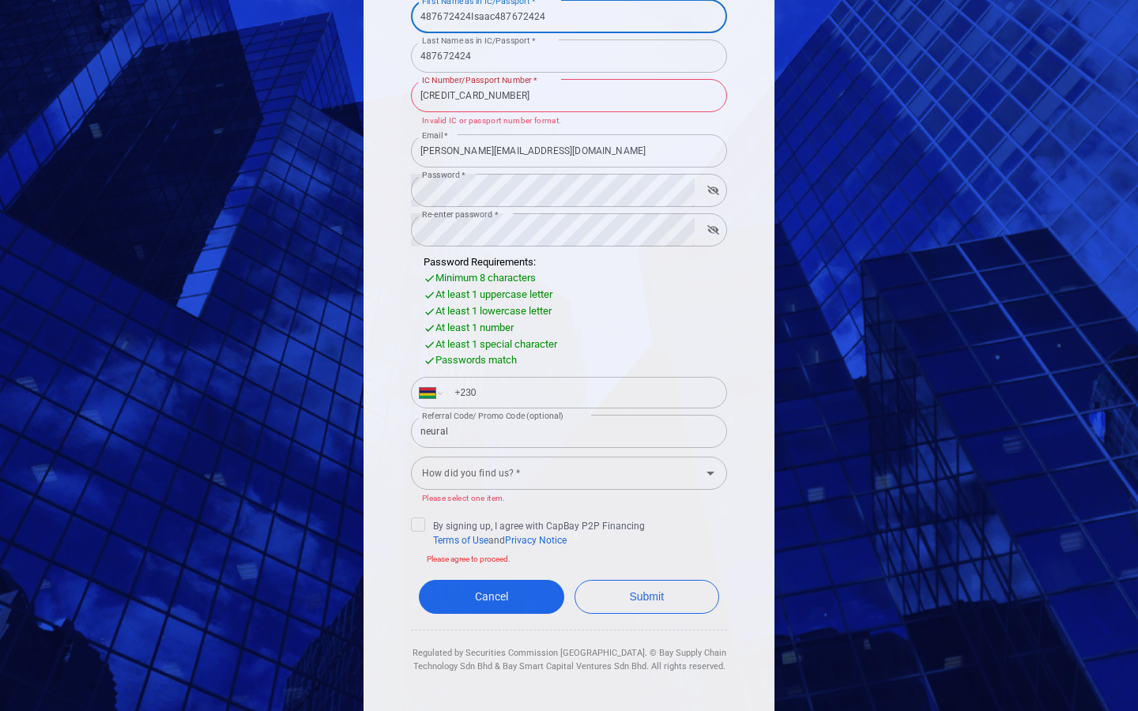
click at [569, 16] on input "487672424Isaac487672424" at bounding box center [569, 16] width 316 height 33
type input "4"
type input "Car"
click at [569, 16] on input "First Name as in IC/Passport *" at bounding box center [569, 16] width 316 height 33
type input "Car487672424Isaac487672424"
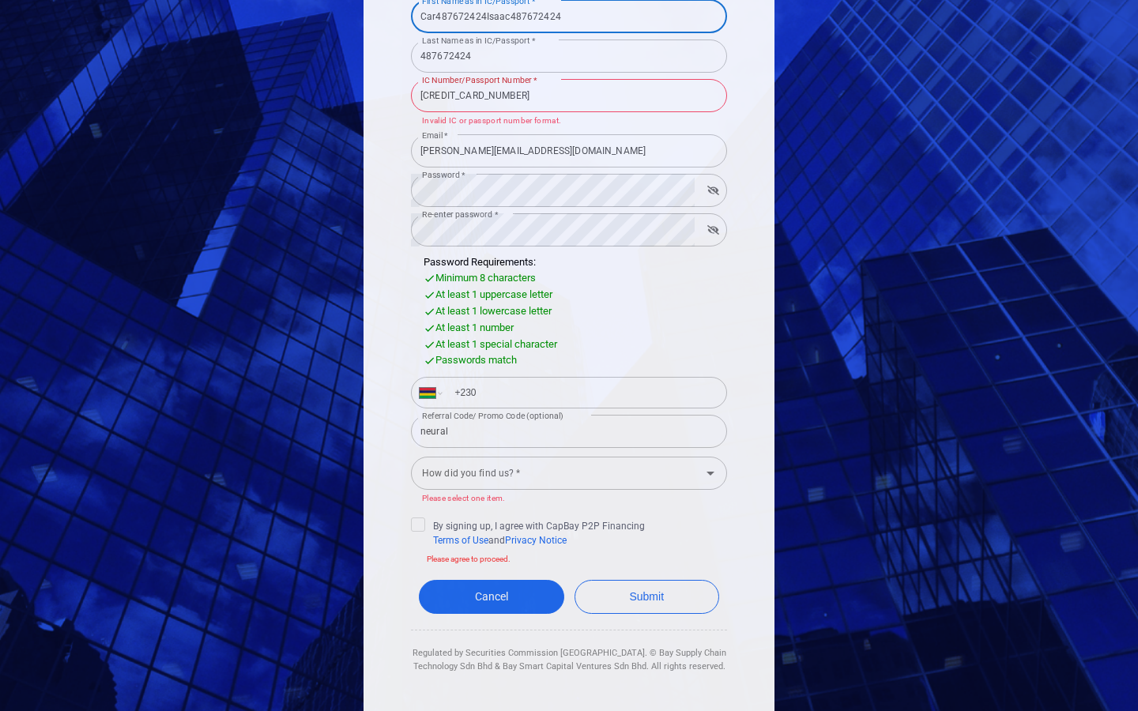
click at [569, 55] on input "487672424" at bounding box center [569, 56] width 316 height 33
type input "4"
type input "[PERSON_NAME]"
click at [569, 55] on input "Last Name as in IC/Passport *" at bounding box center [569, 56] width 316 height 33
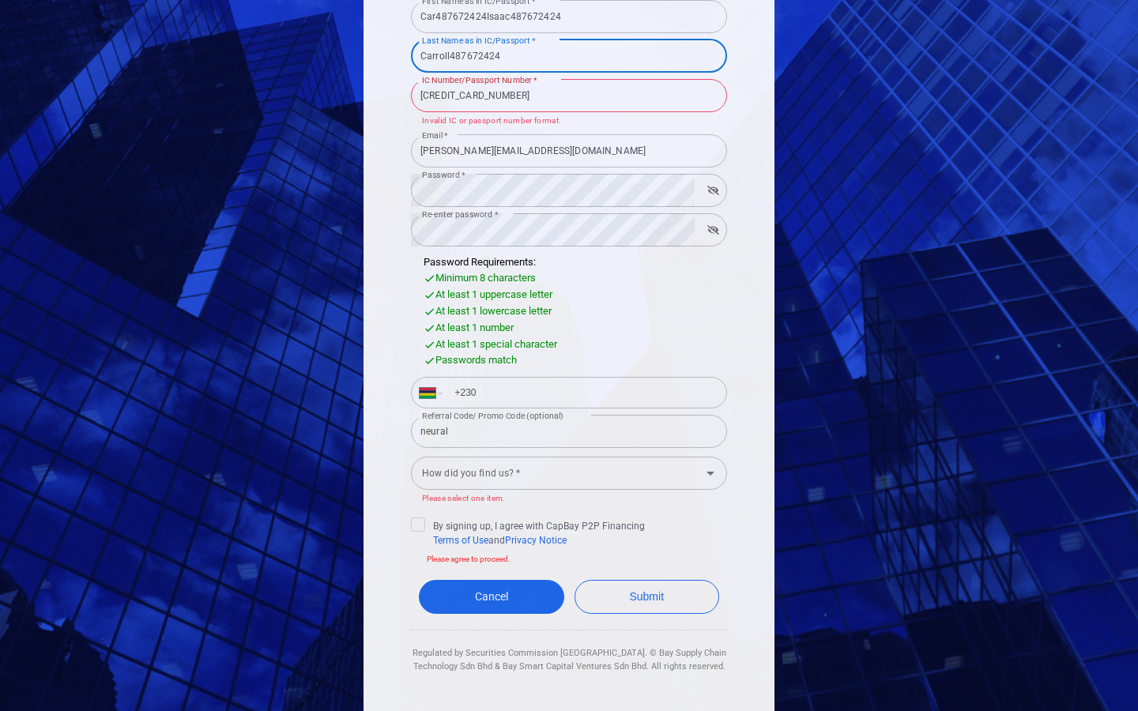
click at [569, 55] on input "Carroll487672424" at bounding box center [569, 56] width 316 height 33
type input "C"
type input "487672424"
click at [569, 55] on input "Last Name as in IC/Passport *" at bounding box center [569, 56] width 316 height 33
click at [569, 55] on input "487672424Carroll487672424" at bounding box center [569, 56] width 316 height 33
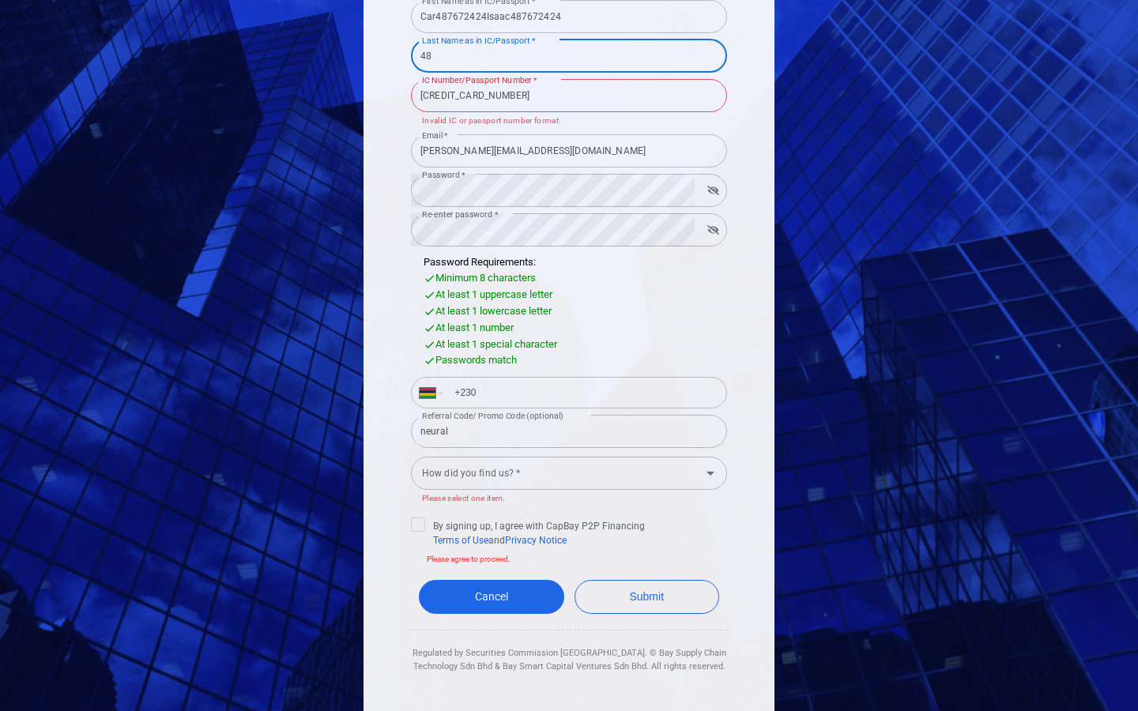
type input "4"
type input "Fantastic Rubber Shirt"
click at [569, 55] on input "Last Name as in IC/Passport *" at bounding box center [569, 56] width 316 height 33
type input "Fantastic Rubber Shirt487672424Carroll487672424"
click at [569, 95] on input "[CREDIT_CARD_NUMBER]" at bounding box center [569, 95] width 316 height 33
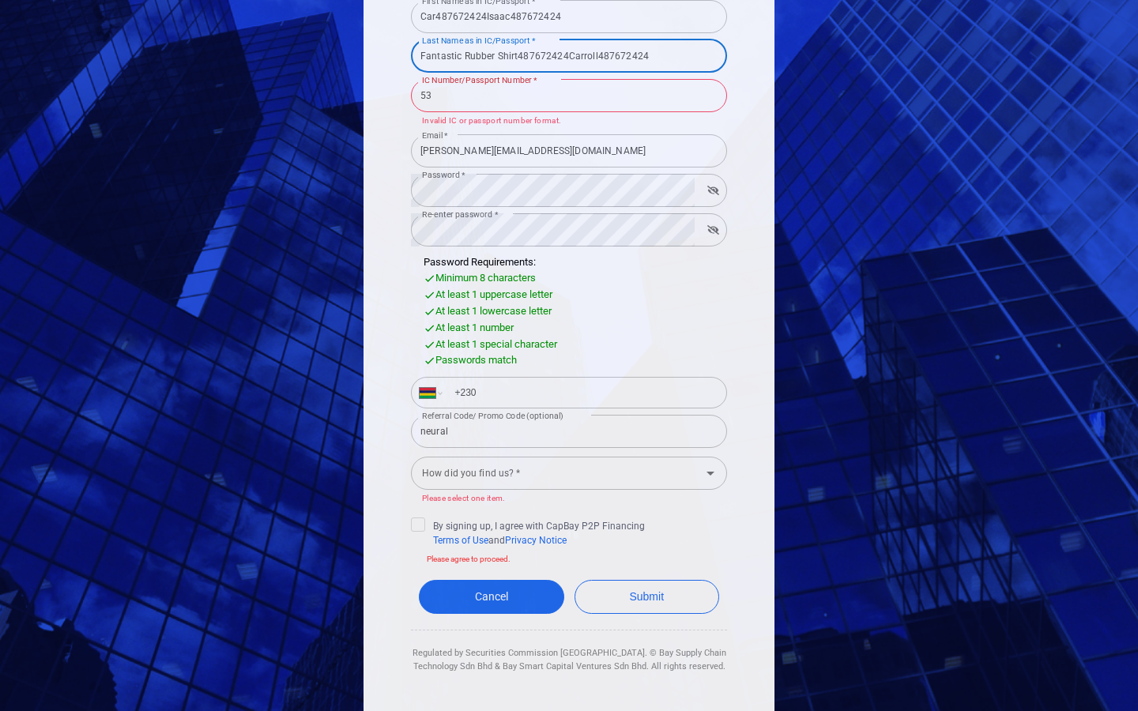
type input "5"
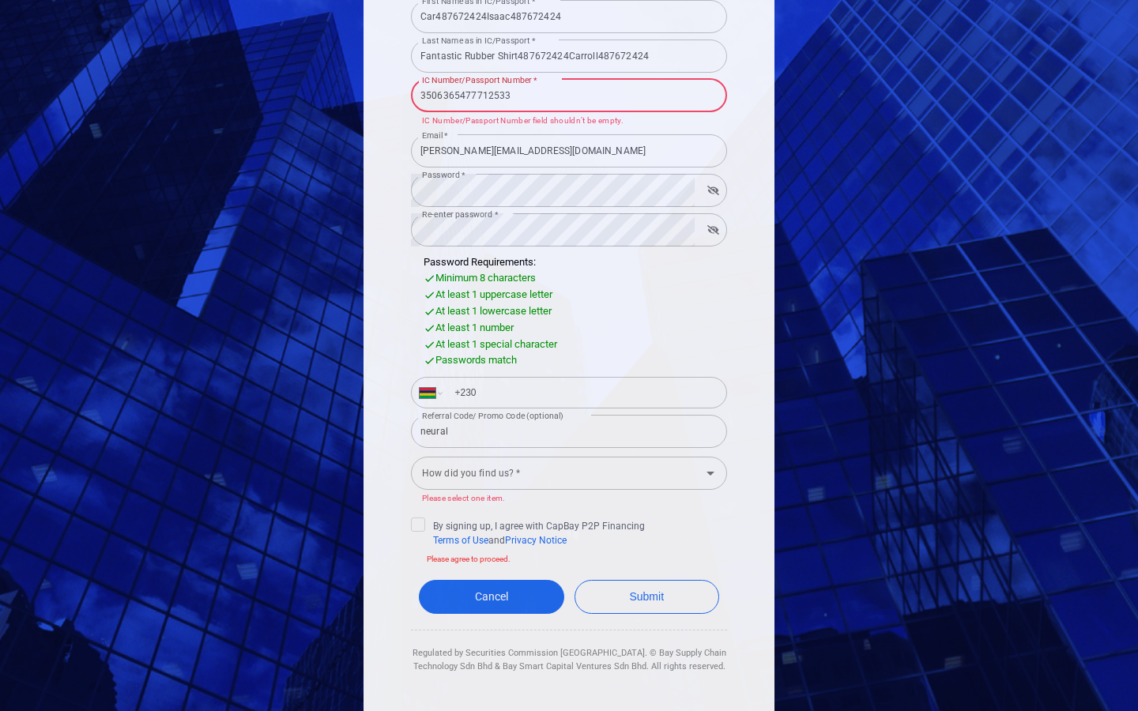
type input "3506365477712533"
click at [569, 95] on input "IC Number/Passport Number *" at bounding box center [569, 95] width 316 height 33
click at [569, 95] on input "35063654777125335398309273547517" at bounding box center [569, 95] width 316 height 33
type input "47517"
type input "487672424"
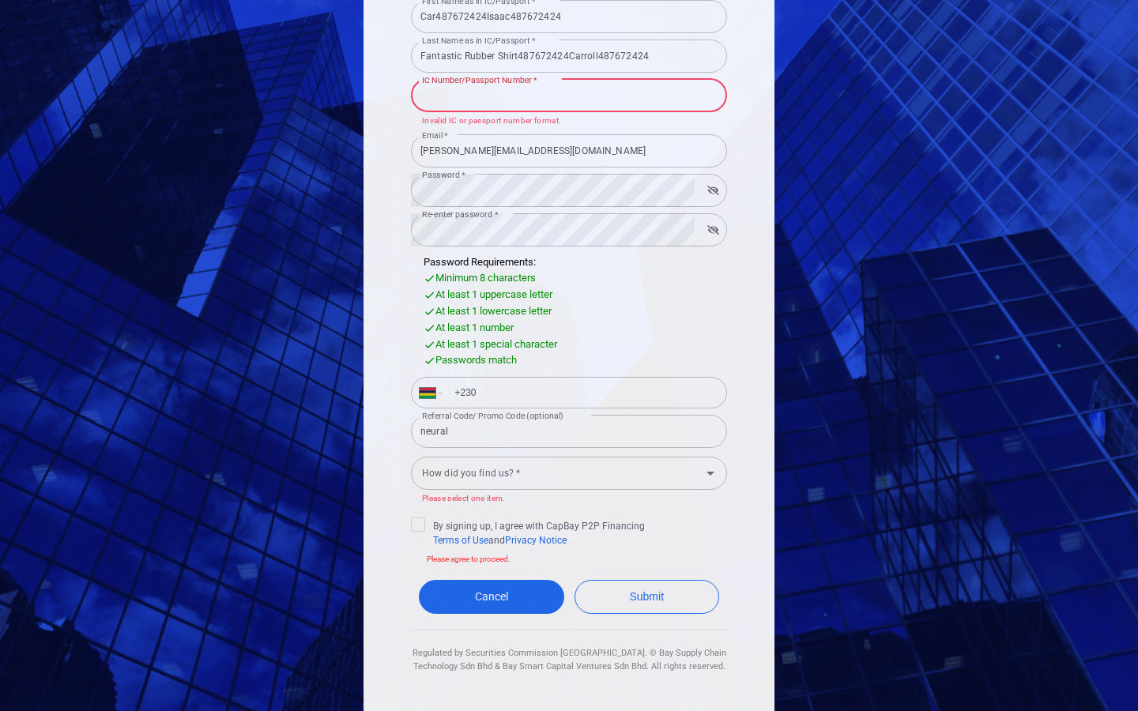
click at [569, 95] on input "IC Number/Passport Number *" at bounding box center [569, 95] width 316 height 33
click at [569, 95] on input "48767242435063654777125335398309273547517" at bounding box center [569, 95] width 316 height 33
type input "98309273547517"
type input "MALDIVES"
click at [569, 95] on input "IC Number/Passport Number *" at bounding box center [569, 95] width 316 height 33
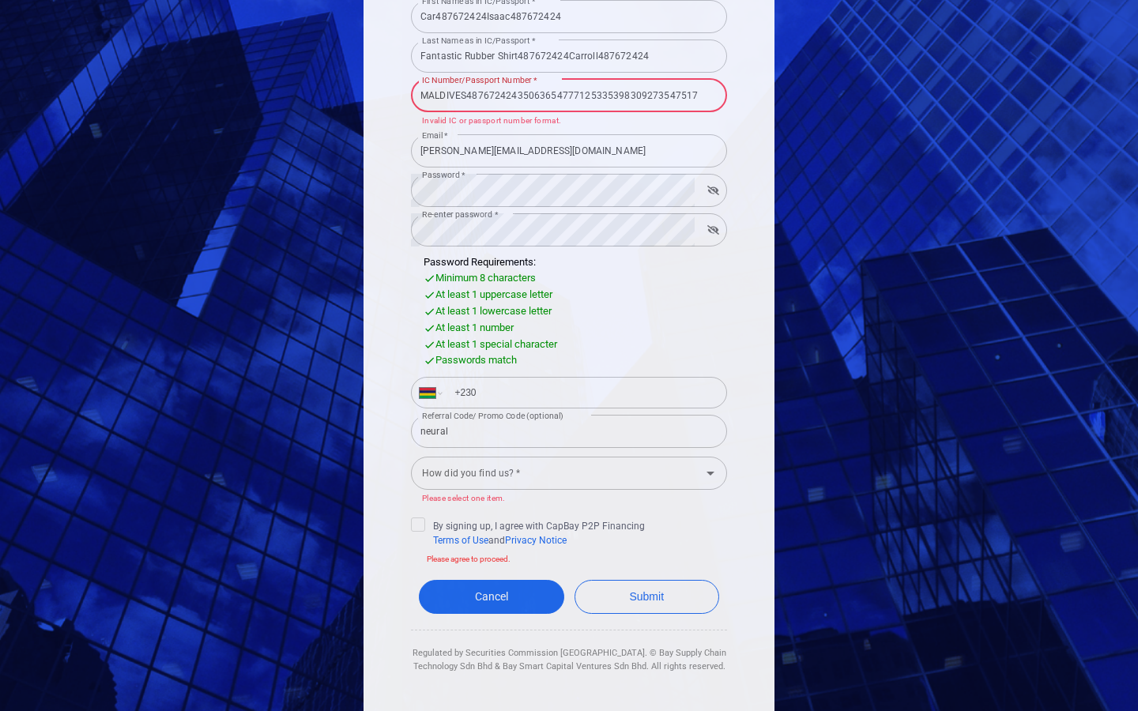
type input "MALDIVES48767242435063654777125335398309273547517"
click at [569, 150] on input "[PERSON_NAME][EMAIL_ADDRESS][DOMAIN_NAME]" at bounding box center [569, 150] width 316 height 33
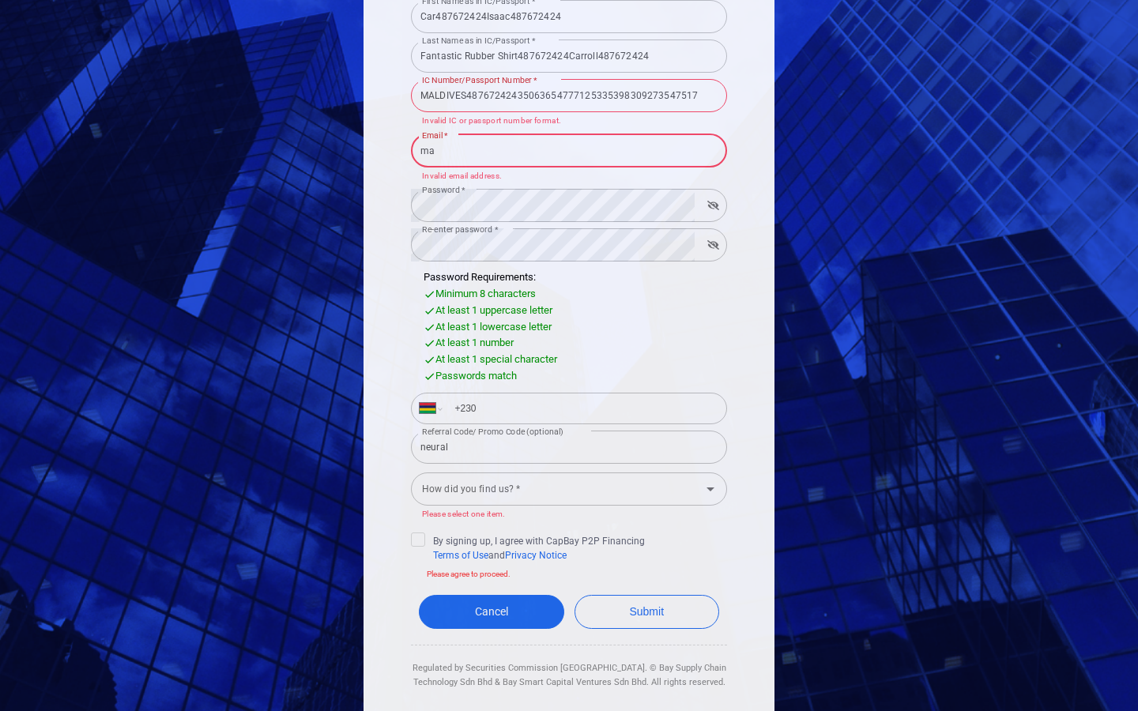
type input "m"
type input "[PERSON_NAME][EMAIL_ADDRESS][DOMAIN_NAME]"
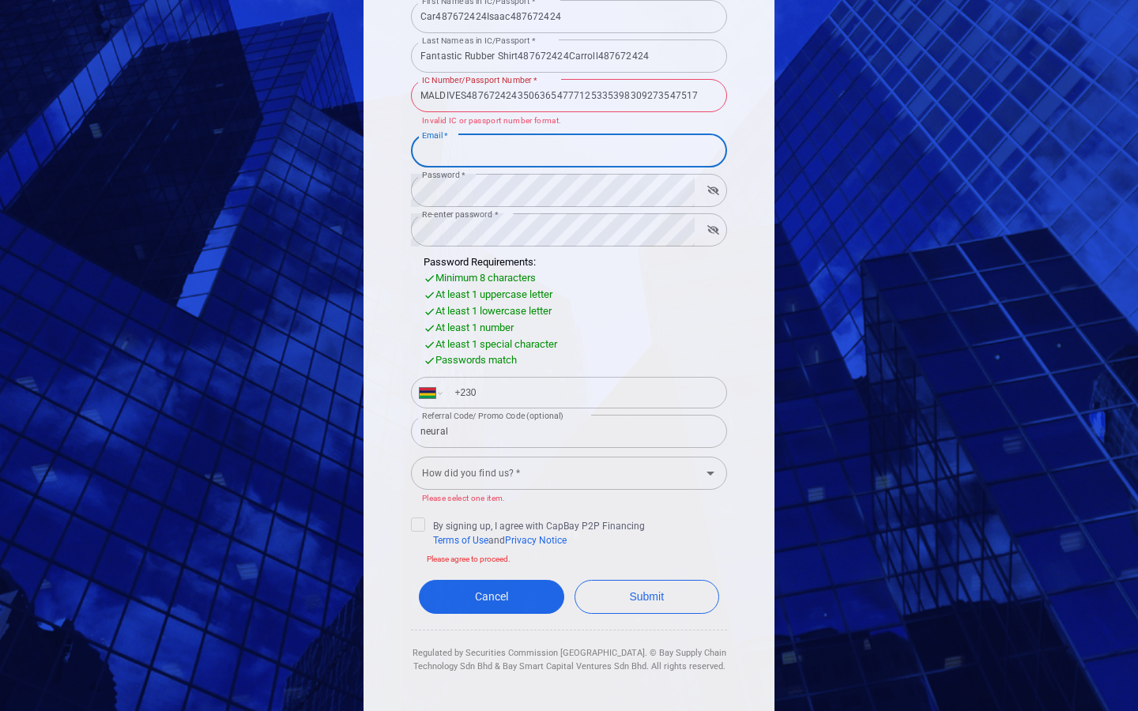
click at [569, 150] on input "Email *" at bounding box center [569, 150] width 316 height 33
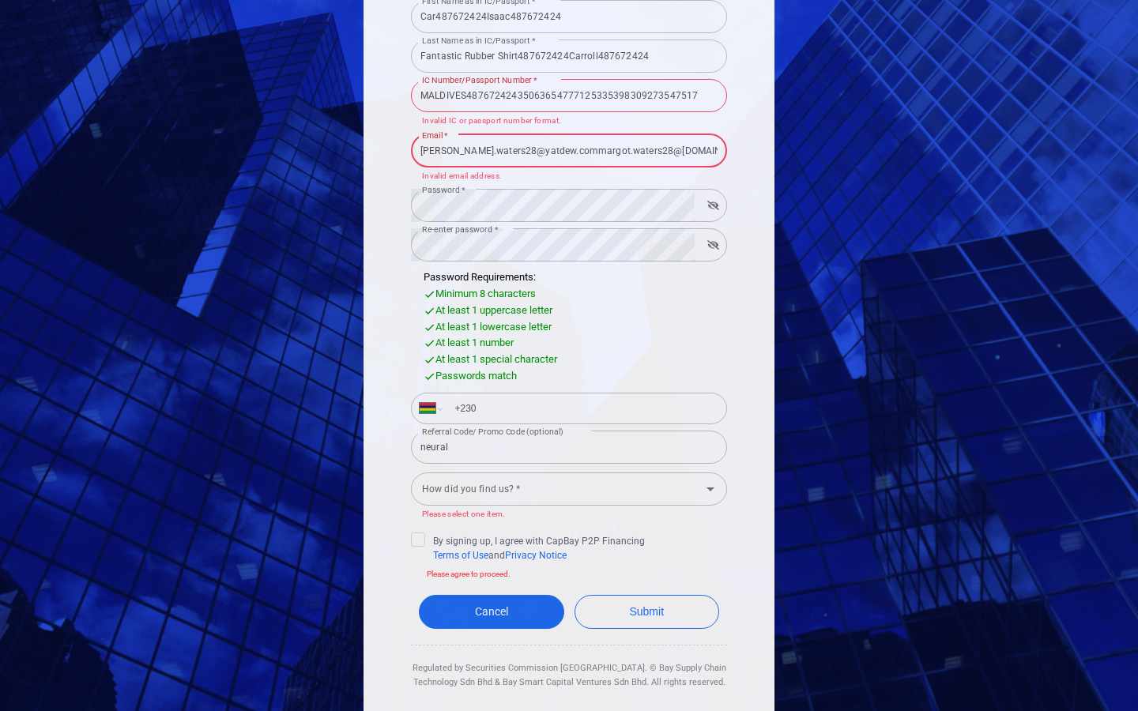
click at [569, 150] on input "[PERSON_NAME].waters28@yatdew.commargot.waters28@[DOMAIN_NAME]" at bounding box center [569, 150] width 316 height 33
type input "[EMAIL_ADDRESS][DOMAIN_NAME]"
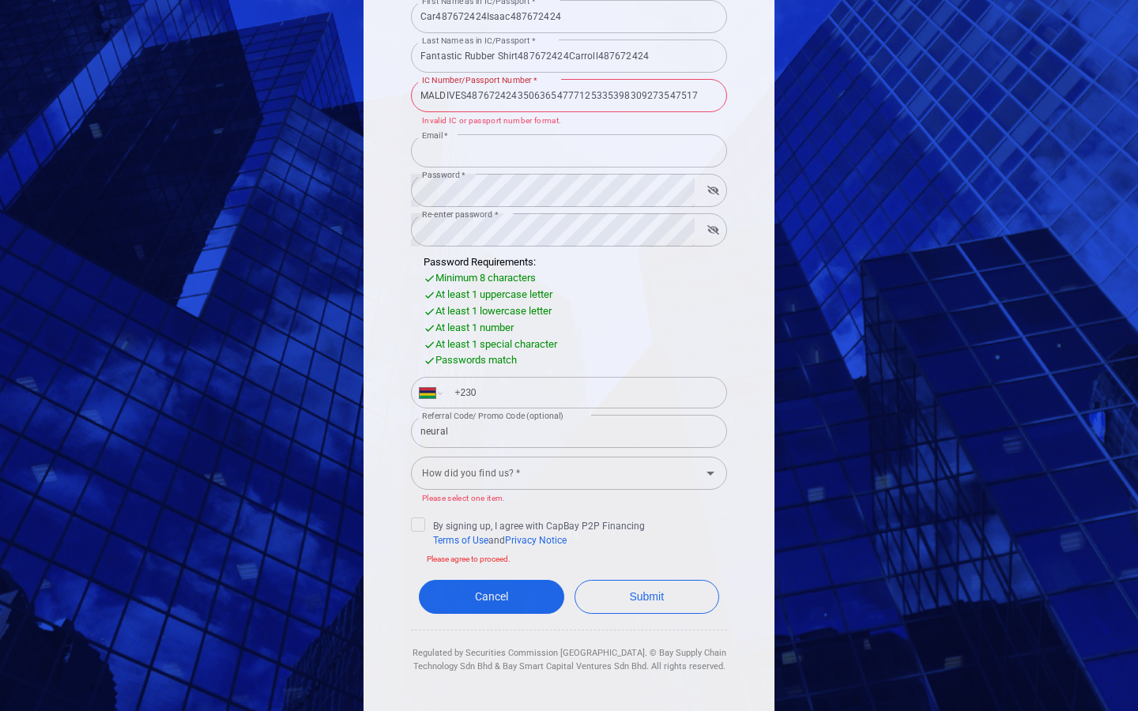
click at [569, 150] on input "Email *" at bounding box center [569, 150] width 316 height 33
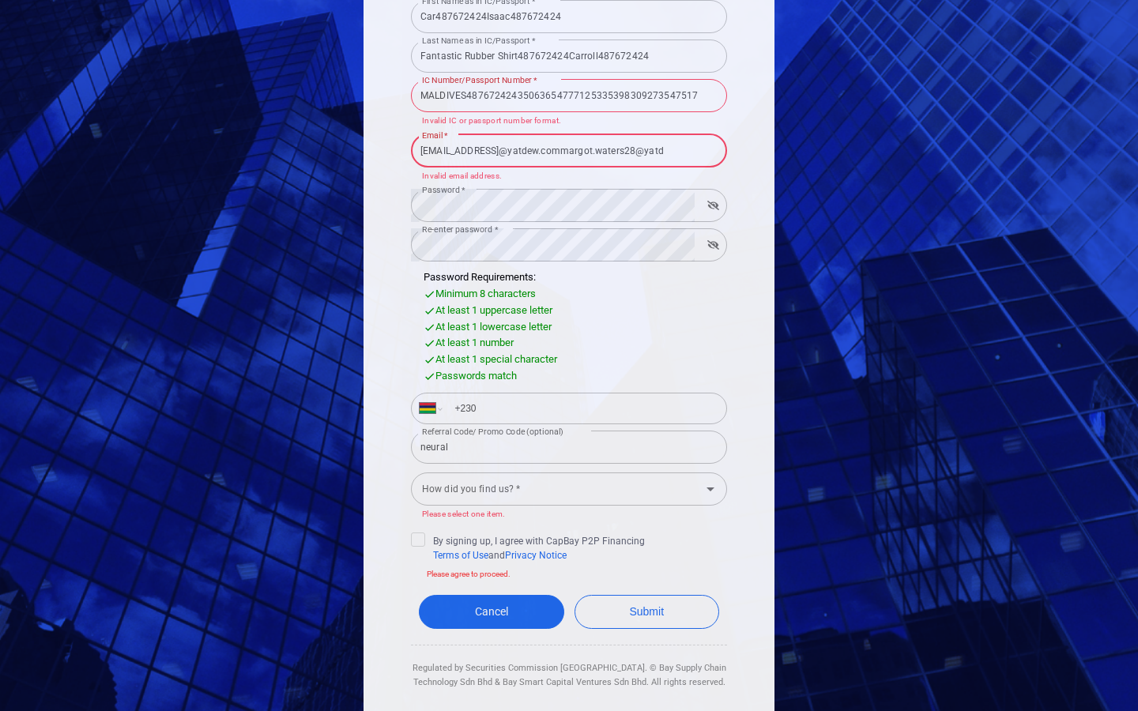
scroll to position [0, 110]
click at [569, 150] on input "[EMAIL_ADDRESS]@[EMAIL_ADDRESS][DOMAIN_NAME]" at bounding box center [569, 150] width 316 height 33
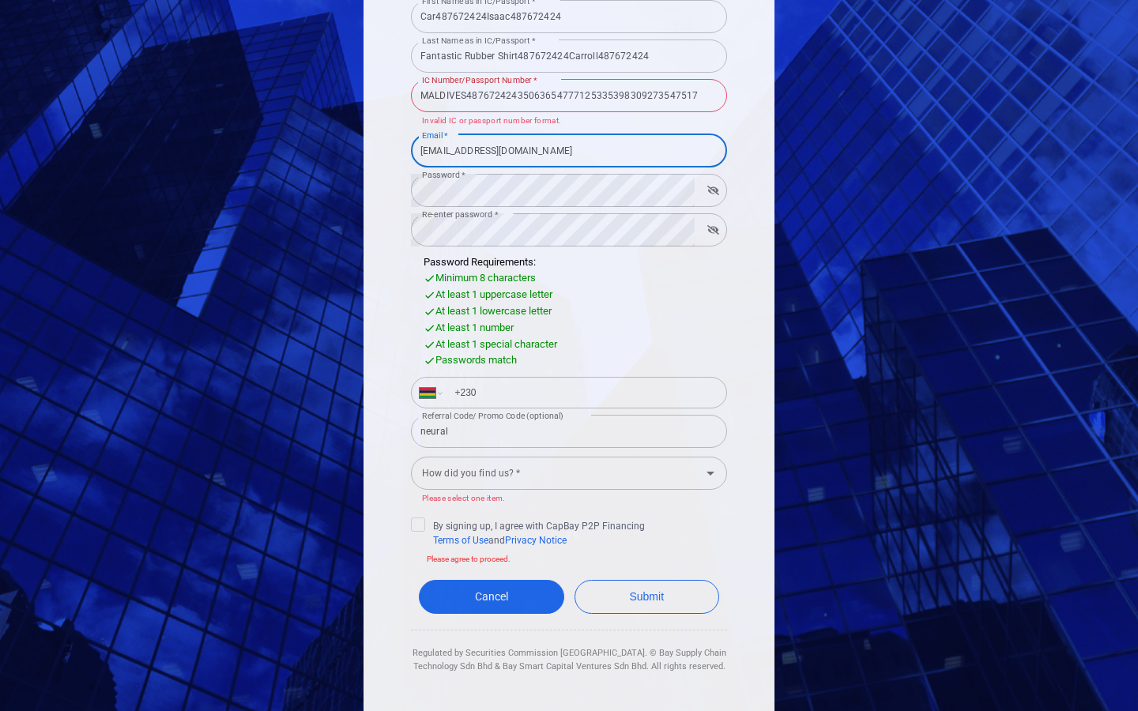
type input "[EMAIL_ADDRESS][DOMAIN_NAME]"
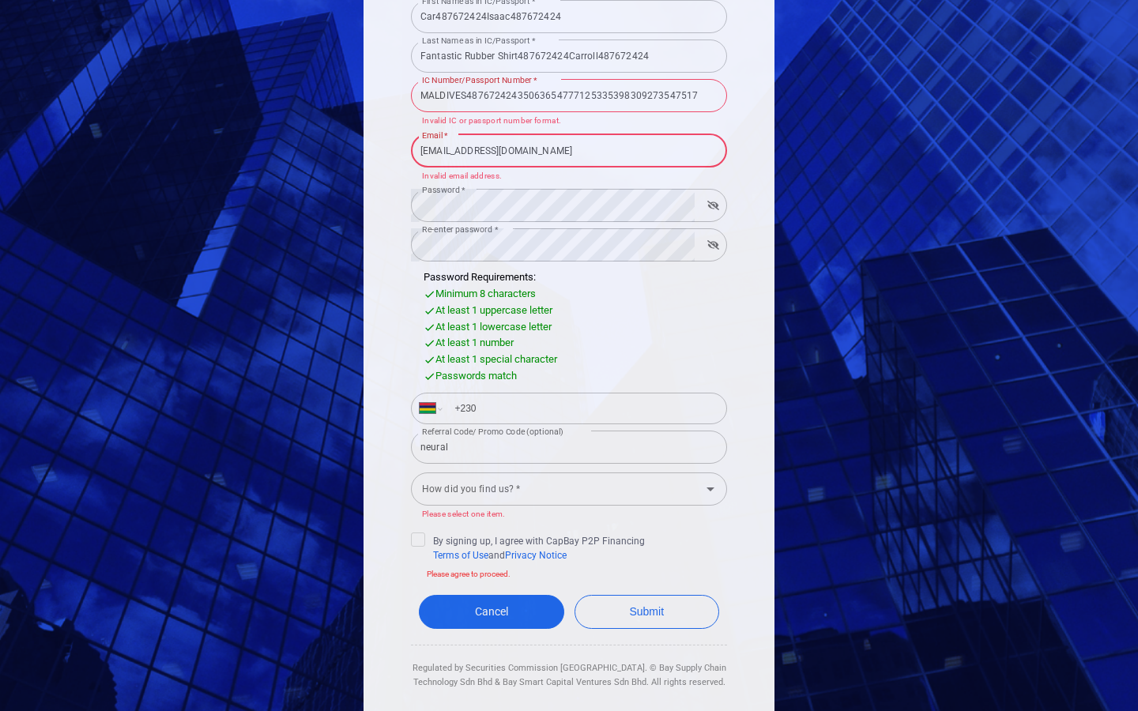
type input "[EMAIL_ADDRESS][DOMAIN_NAME]"
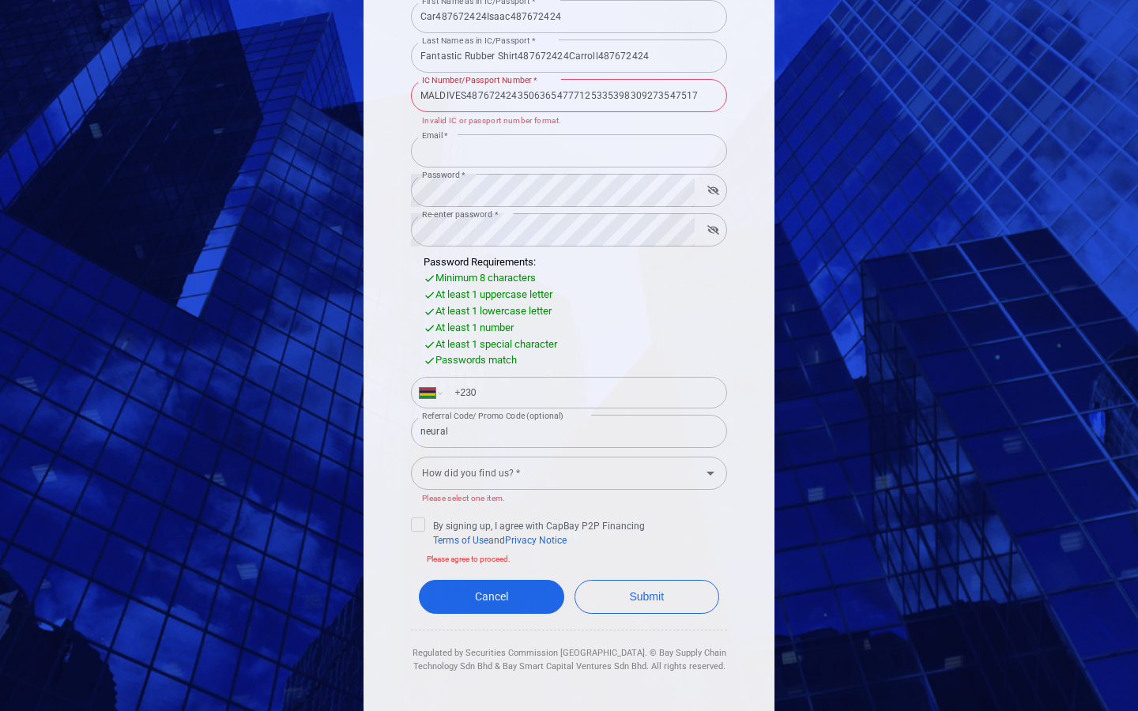
click at [569, 150] on input "Email *" at bounding box center [569, 150] width 316 height 33
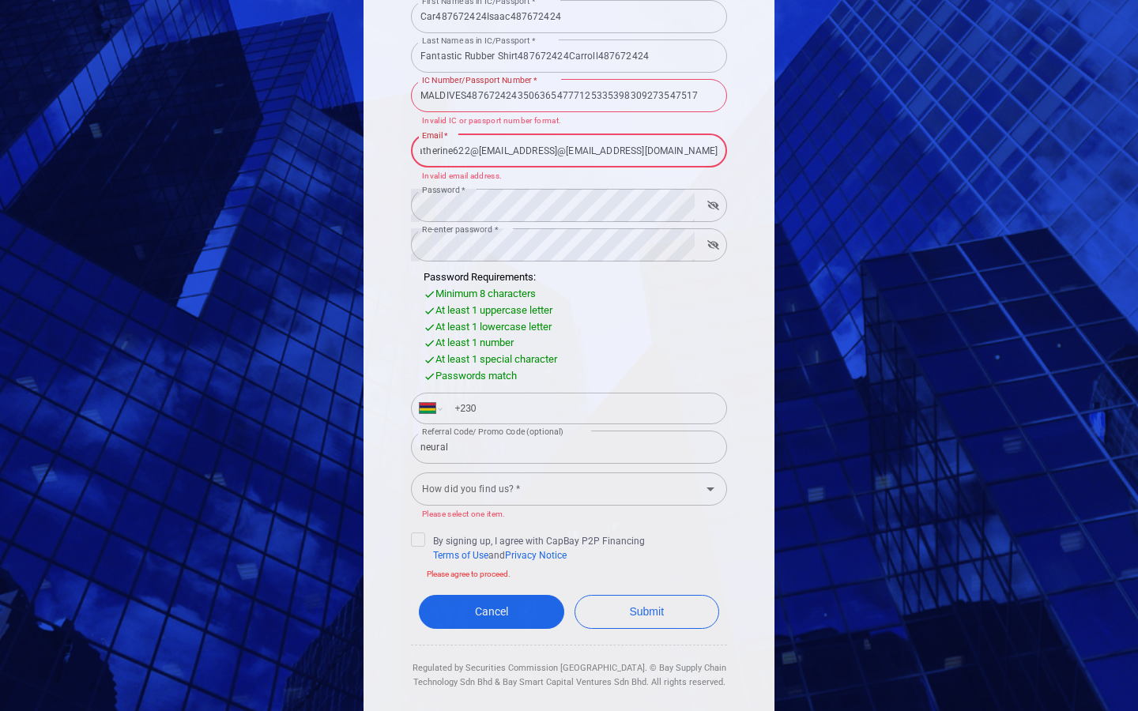
click at [569, 150] on input "parkercatherine622@[EMAIL_ADDRESS]@[EMAIL_ADDRESS][DOMAIN_NAME]" at bounding box center [569, 150] width 316 height 33
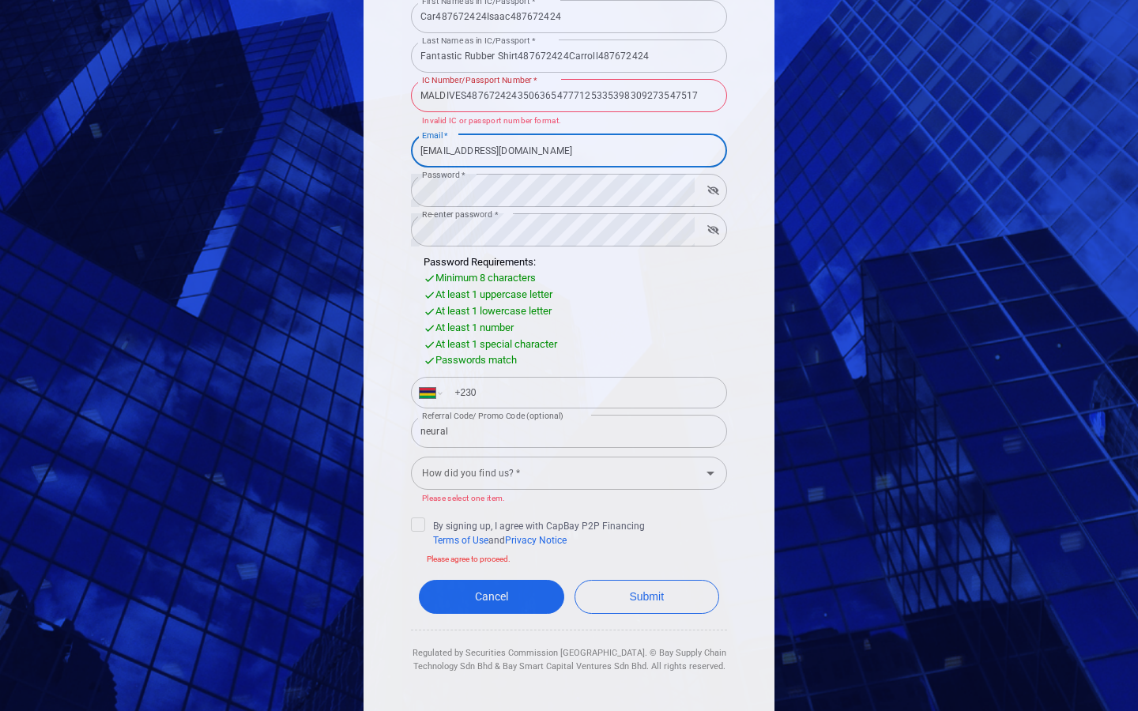
type input "[EMAIL_ADDRESS][DOMAIN_NAME]"
type input "Triple-buffered"
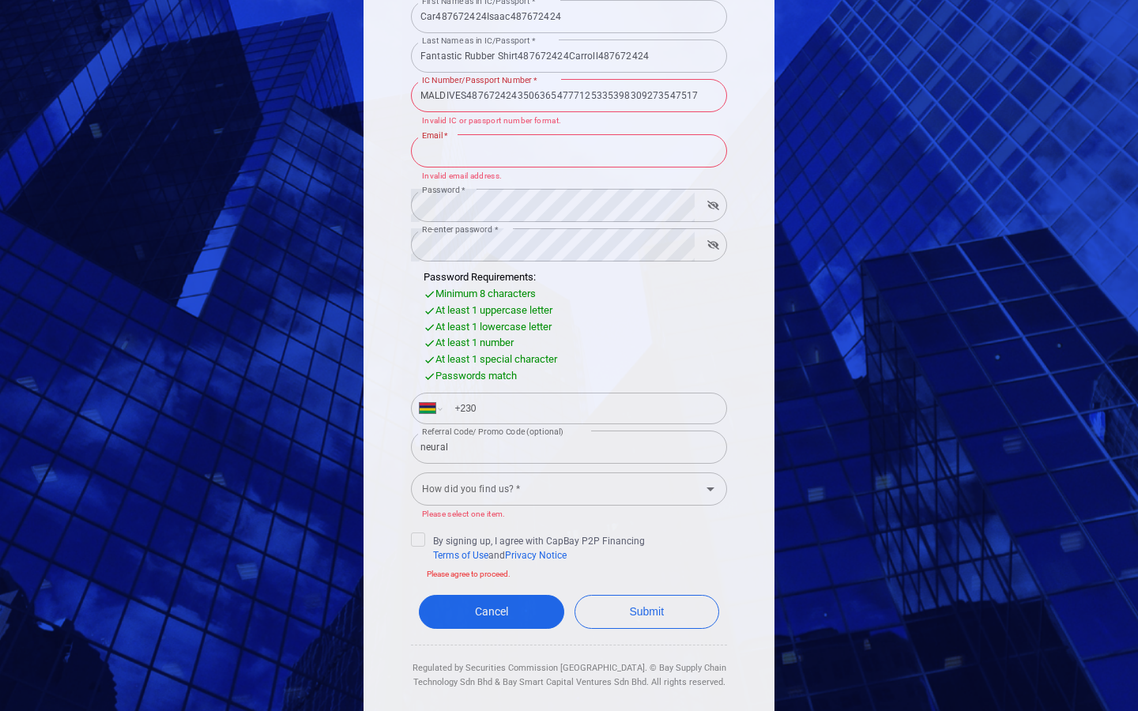
click at [569, 150] on input "Email *" at bounding box center [569, 150] width 316 height 33
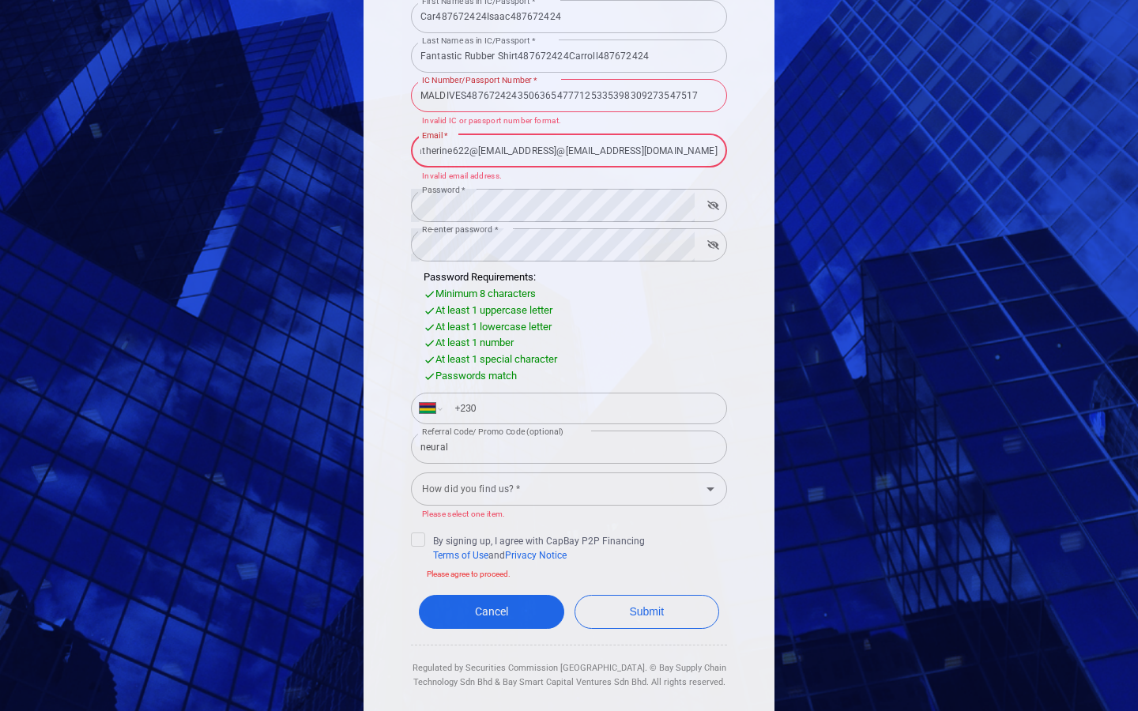
scroll to position [0, 311]
type input "Triple-bufferedparkercatherine622@[EMAIL_ADDRESS]@[EMAIL_ADDRESS][DOMAIN_NAME]"
click at [582, 408] on input "+230" at bounding box center [581, 408] width 273 height 25
type input "+60"
select select "MY"
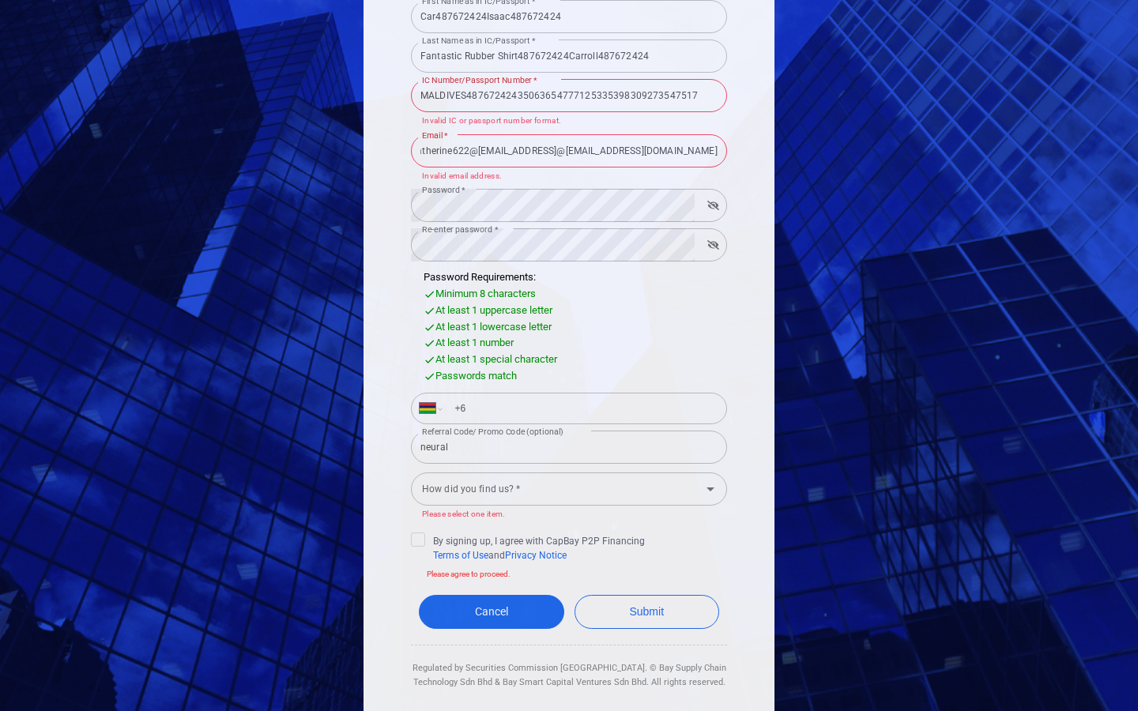
type input "+"
select select "ZZ"
type input "[PHONE_NUMBER]"
select select "GB"
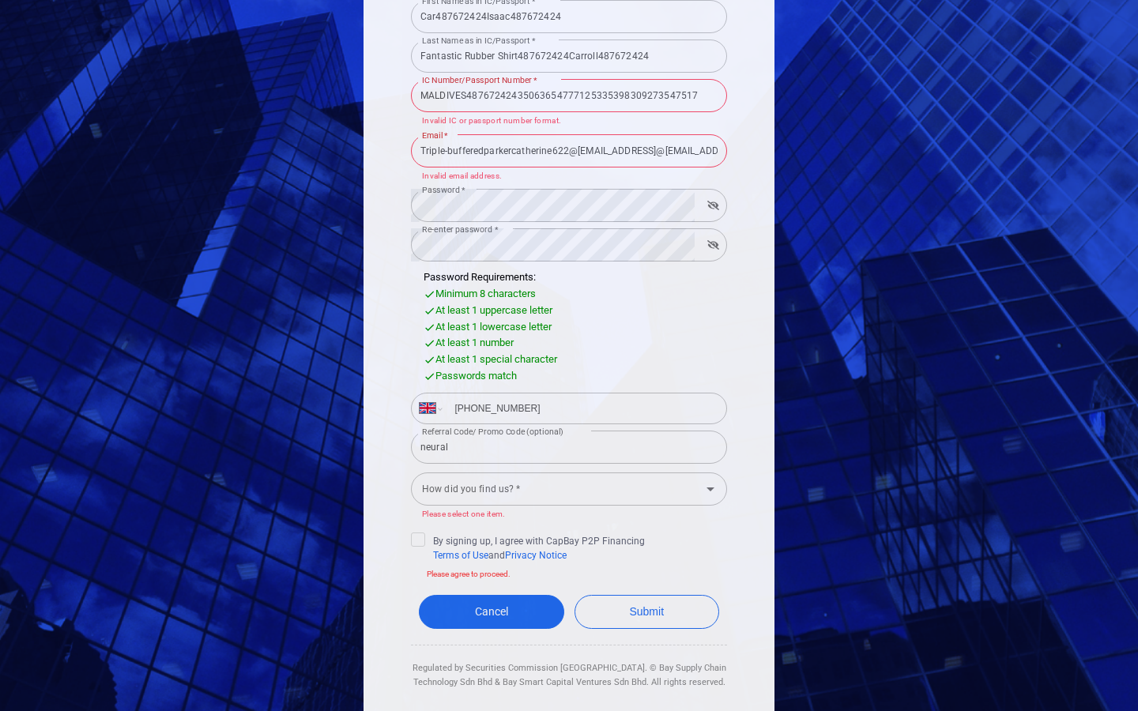
type input "[PHONE_NUMBER]"
click at [582, 408] on input "tel" at bounding box center [581, 408] width 273 height 25
click at [582, 408] on input "[PHONE_NUMBER]" at bounding box center [581, 408] width 273 height 25
type input "+60"
select select "MY"
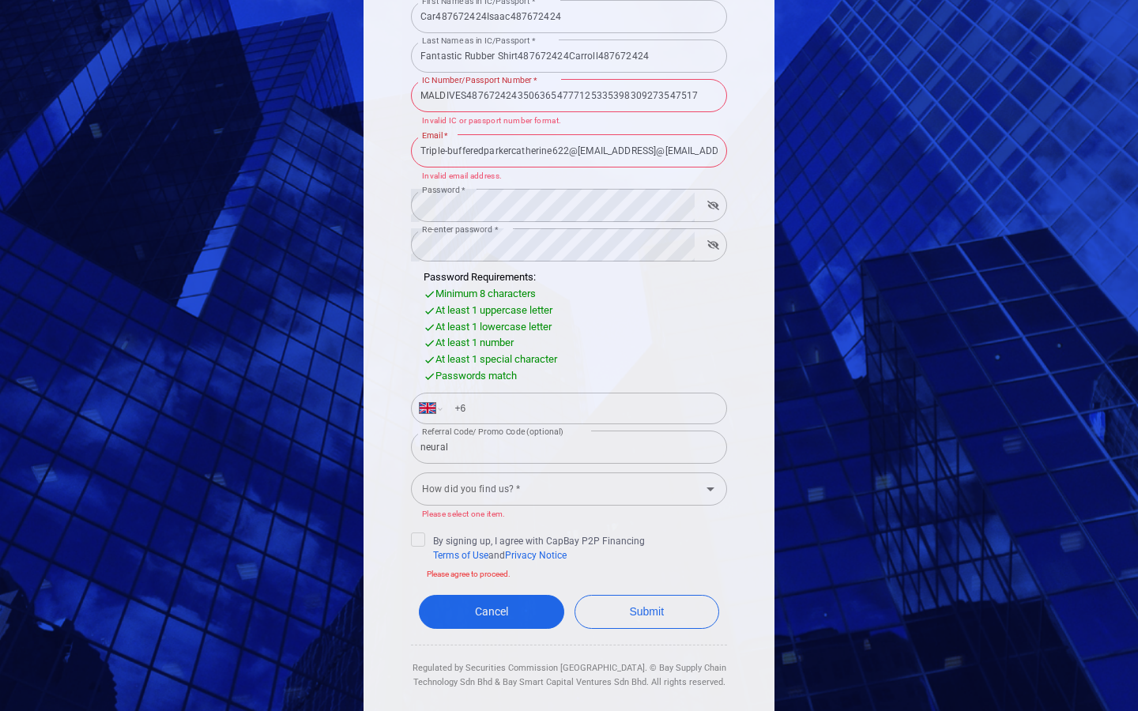
type input "+"
select select "ZZ"
type input "+7 8"
select select "RU"
type input "+7 863 348 32 8"
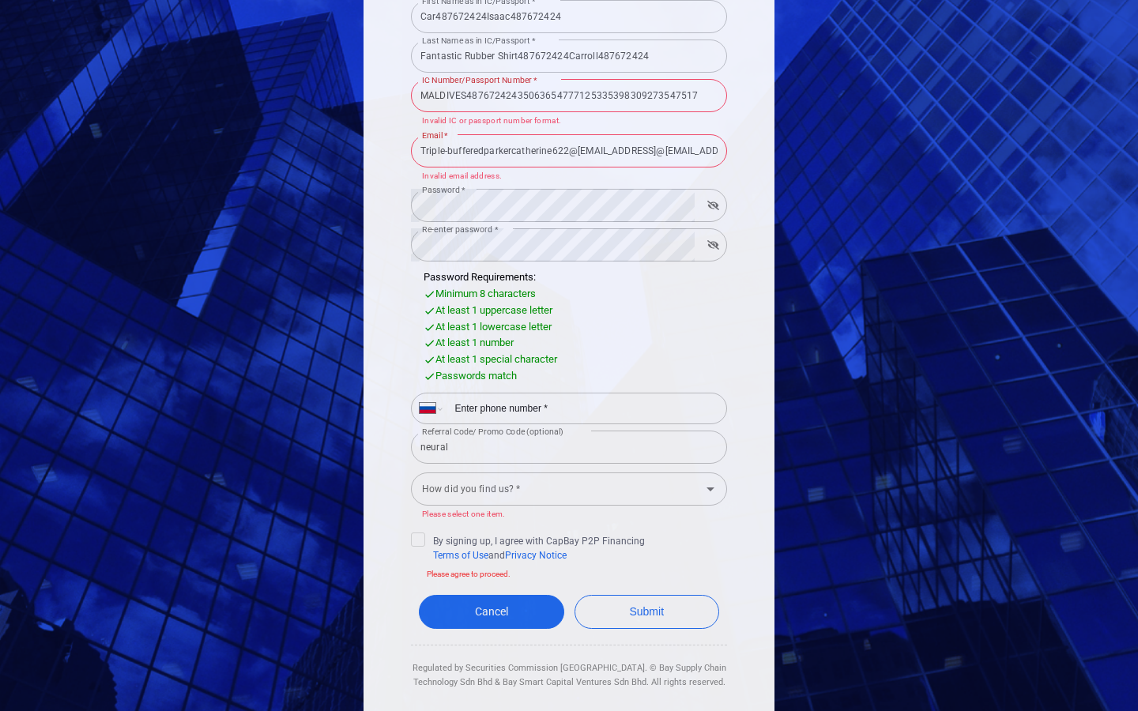
click at [582, 408] on input "tel" at bounding box center [581, 408] width 273 height 25
click at [582, 408] on input "[PHONE_NUMBER]" at bounding box center [581, 408] width 273 height 25
type input "+30"
select select "GR"
type input "+60"
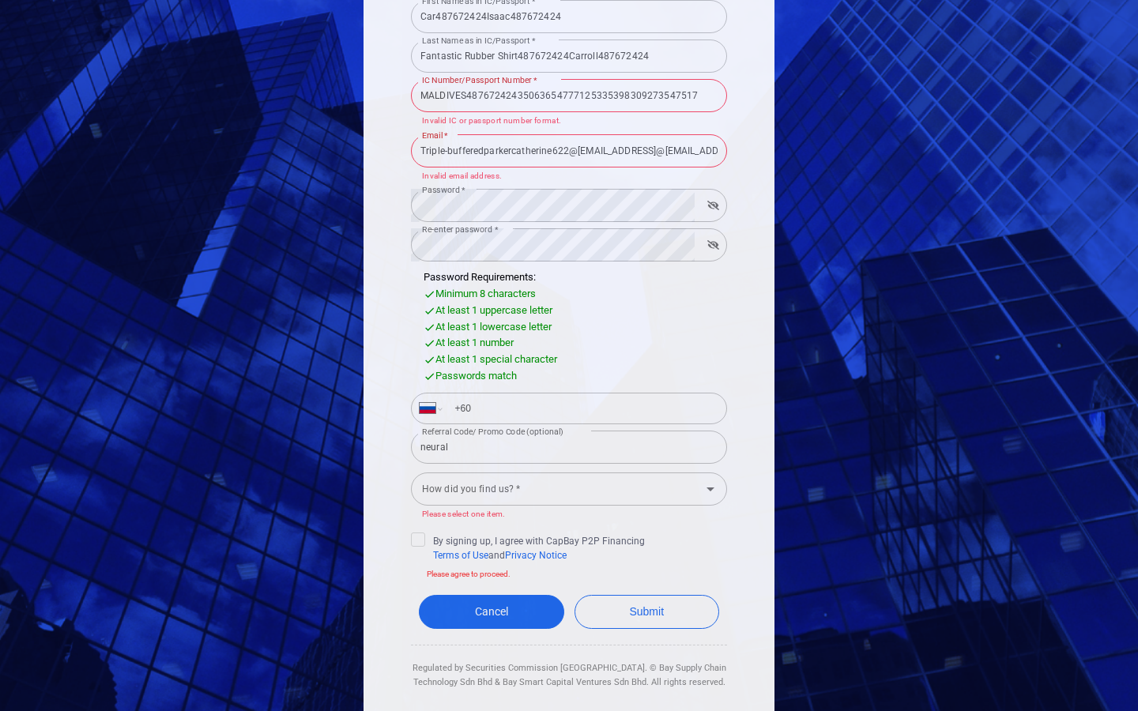
select select "MY"
type input "+"
select select "ZZ"
type input "+7 8"
select select "RU"
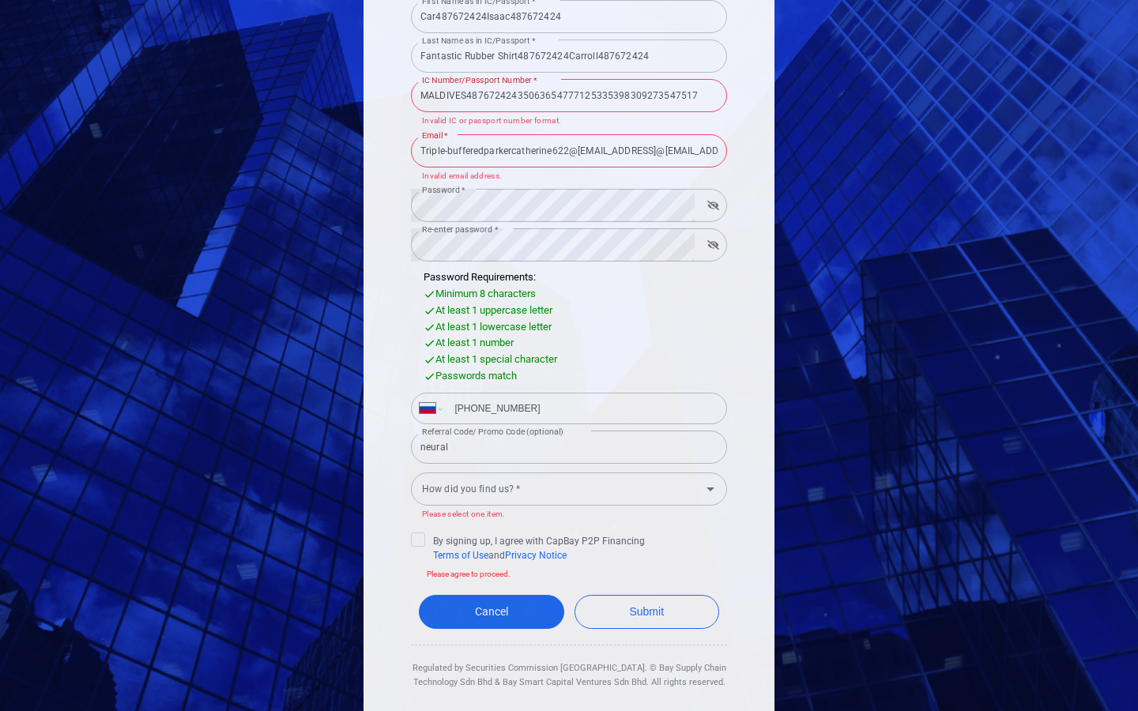
type input "+7 863 348 32 8"
click at [582, 408] on input "tel" at bounding box center [581, 408] width 273 height 25
click at [582, 408] on input "[PHONE_NUMBER]28230" at bounding box center [581, 408] width 273 height 25
type input "[PHONE_NUMBER]"
select select "CN"
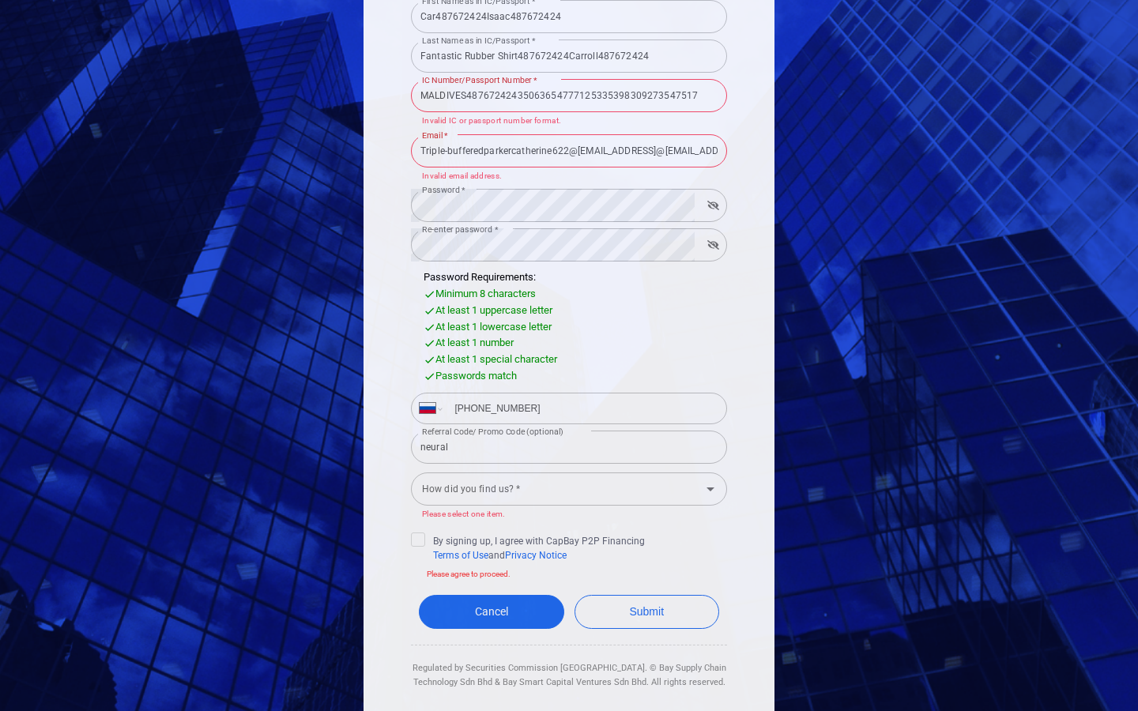
type input "86 334 8328 230"
type input "+58"
select select "VE"
type input "[PHONE_NUMBER]"
click at [582, 408] on input "tel" at bounding box center [581, 408] width 273 height 25
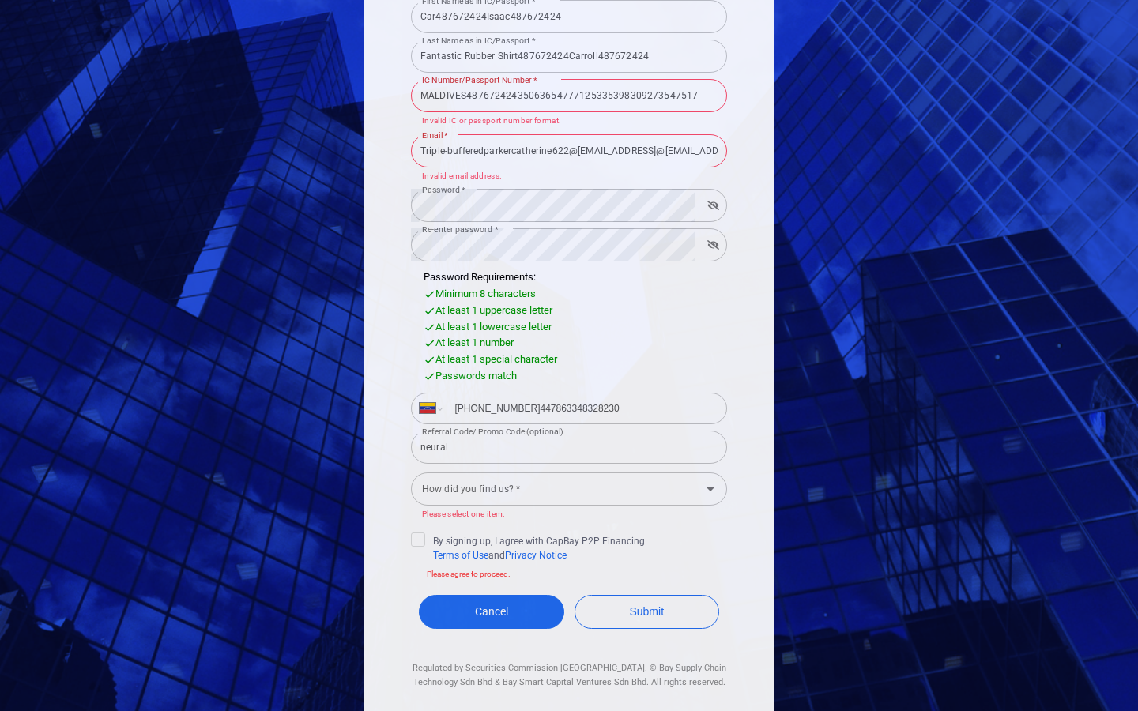
type input "[PHONE_NUMBER]447863348328230"
click at [569, 447] on input "neural" at bounding box center [569, 447] width 316 height 33
type input "n"
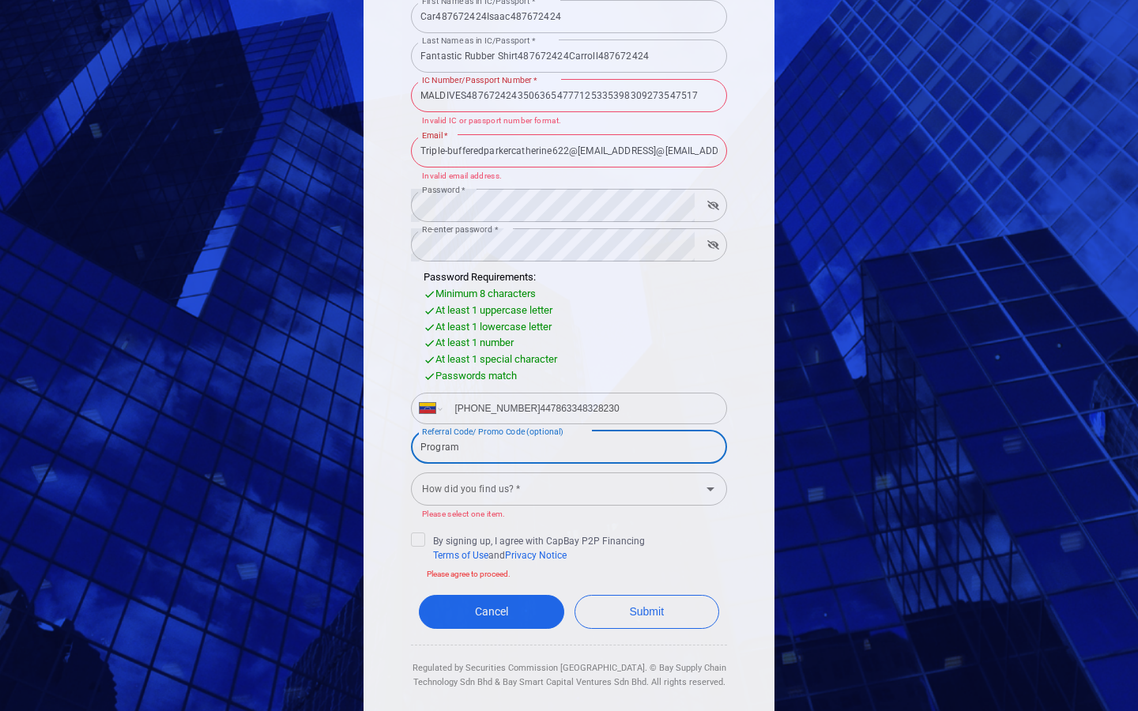
type input "Program"
click at [569, 447] on input "Referral Code/ Promo Code (optional)" at bounding box center [569, 447] width 316 height 33
type input "Programneural"
select select "UY"
type input "+598"
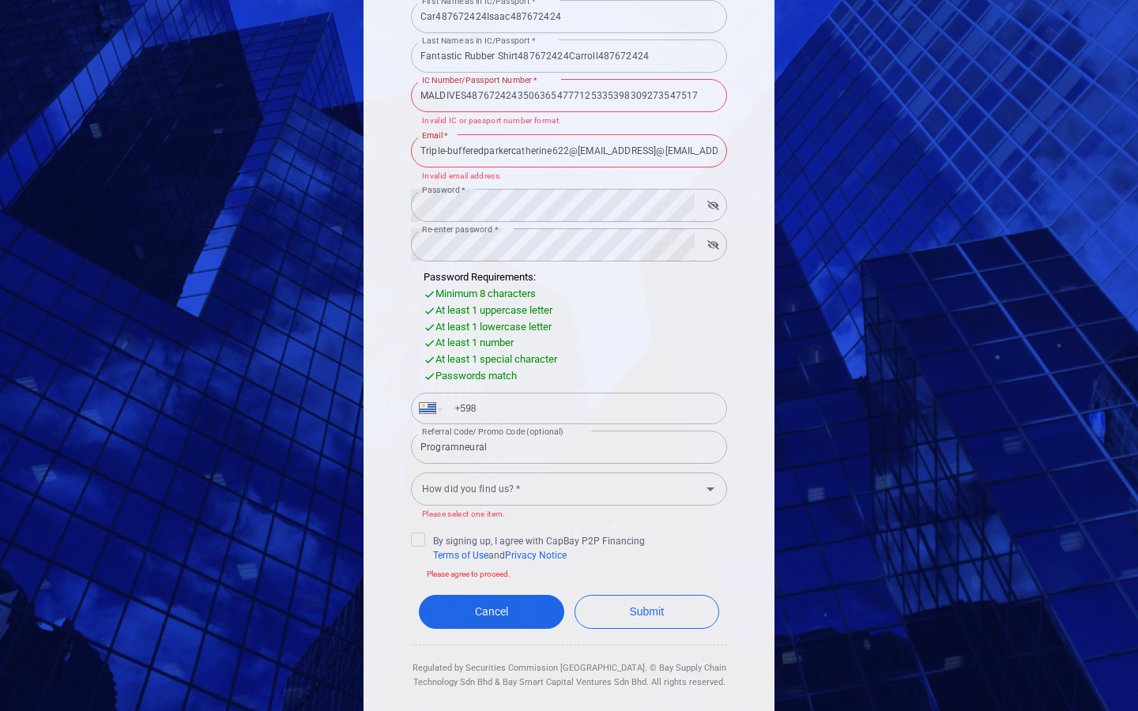
select select "VE"
type input "+58"
select select "BR"
type input "+55"
select select "VE"
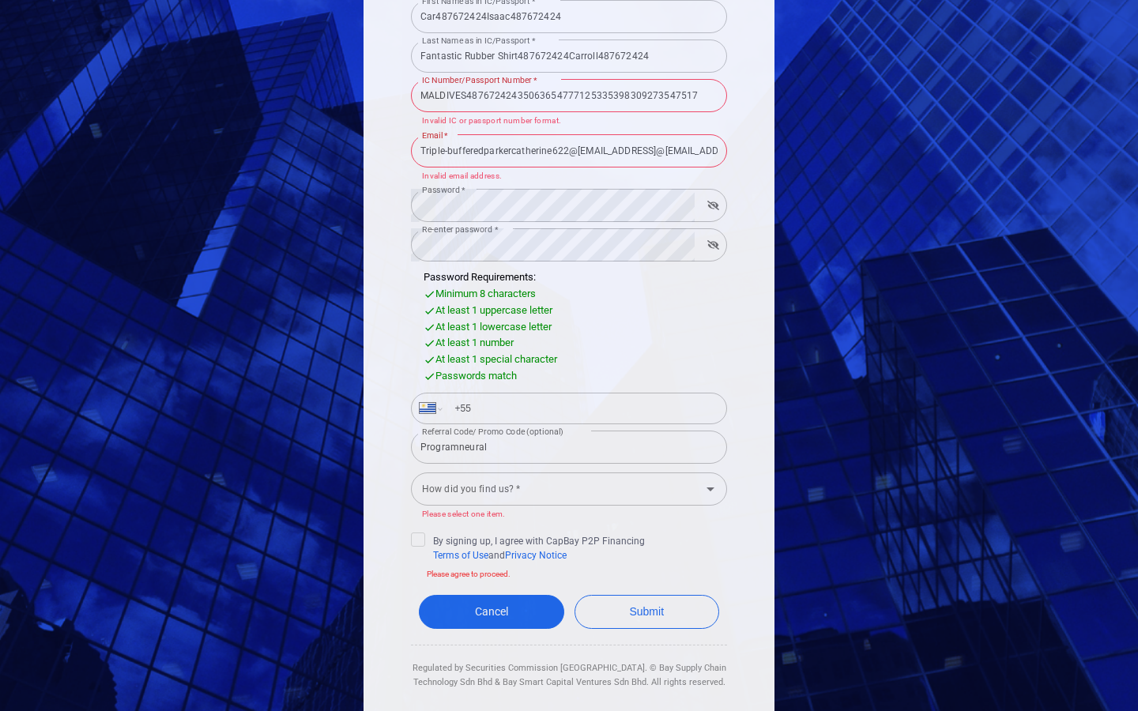
type input "+58"
click at [569, 16] on input "Car487672424Isaac487672424" at bounding box center [569, 16] width 316 height 33
type input "C"
type input "487672424"
click at [569, 55] on input "Fantastic Rubber Shirt487672424Carroll487672424" at bounding box center [569, 56] width 316 height 33
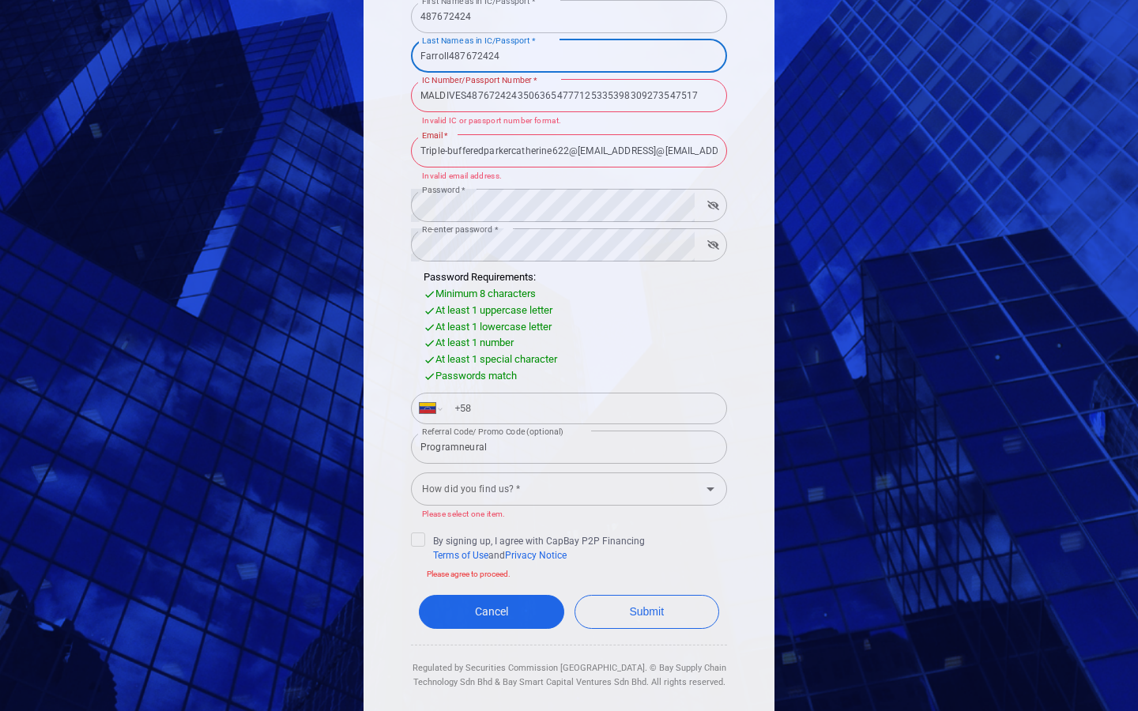
type input "arroll487672424"
type input "487672424"
click at [569, 95] on input "MALDIVES48767242435063654777125335398309273547517" at bounding box center [569, 95] width 316 height 33
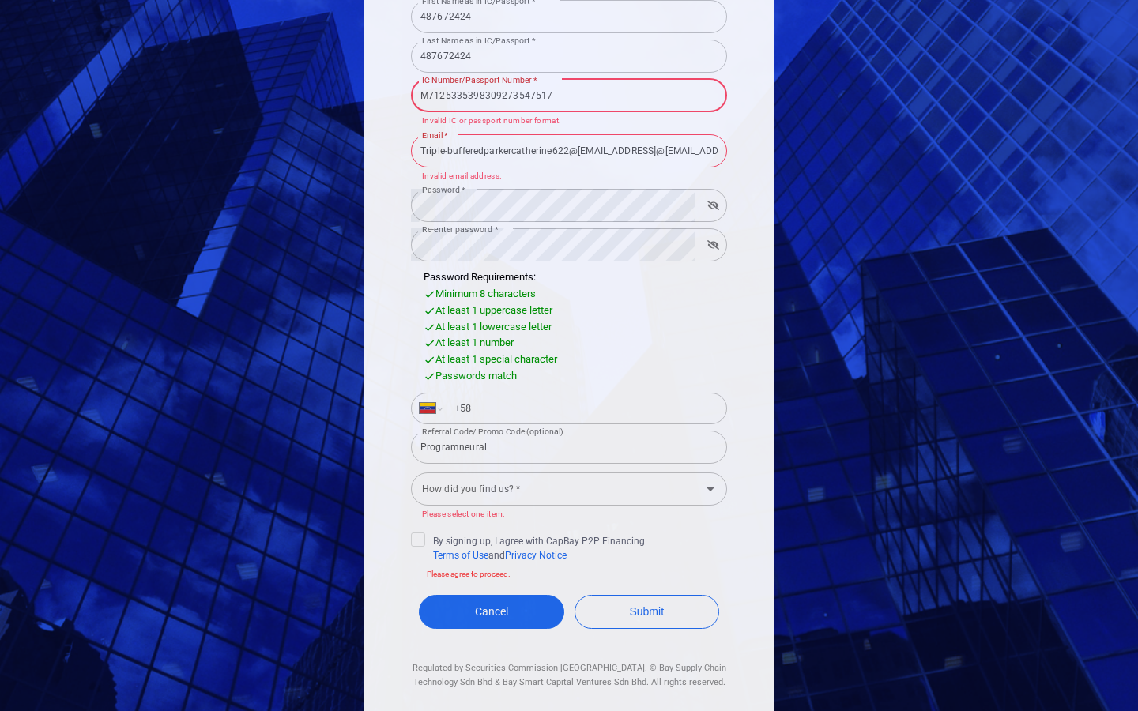
type input "7125335398309273547517"
type input "487672424"
click at [569, 150] on input "Triple-bufferedparkercatherine622@[EMAIL_ADDRESS]@[EMAIL_ADDRESS][DOMAIN_NAME]" at bounding box center [569, 150] width 316 height 33
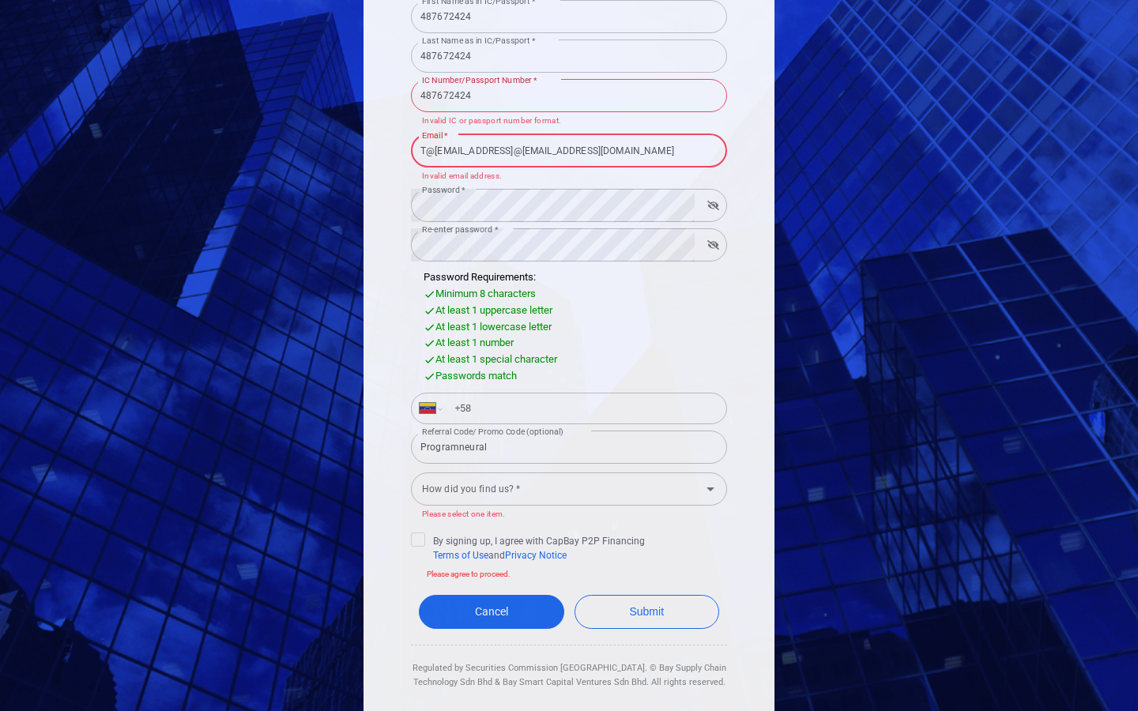
type input "@[EMAIL_ADDRESS]@[EMAIL_ADDRESS][DOMAIN_NAME]"
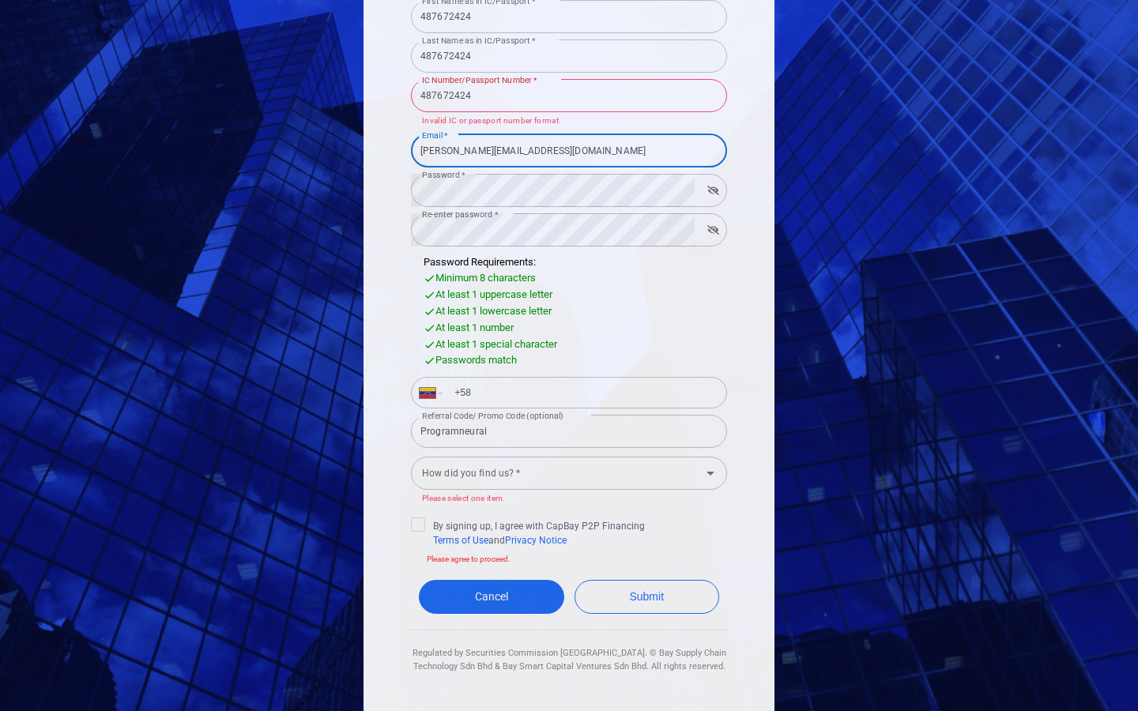
type input "[PERSON_NAME][EMAIL_ADDRESS][DOMAIN_NAME]"
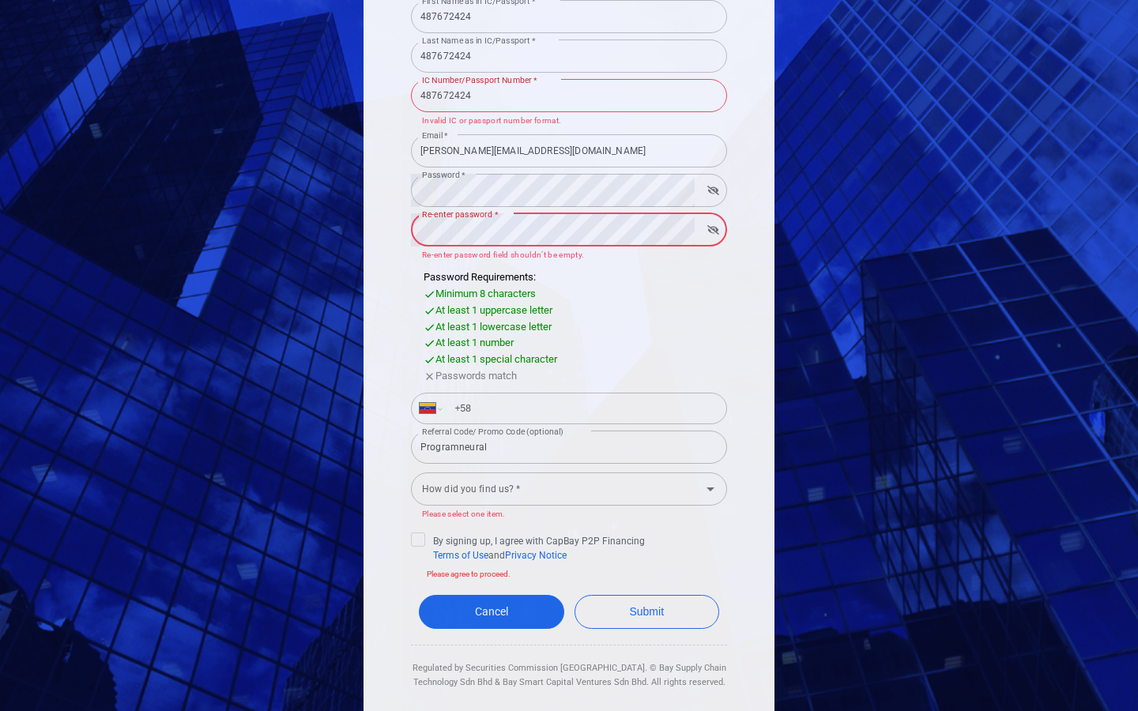
click at [582, 396] on input "+58" at bounding box center [581, 408] width 273 height 25
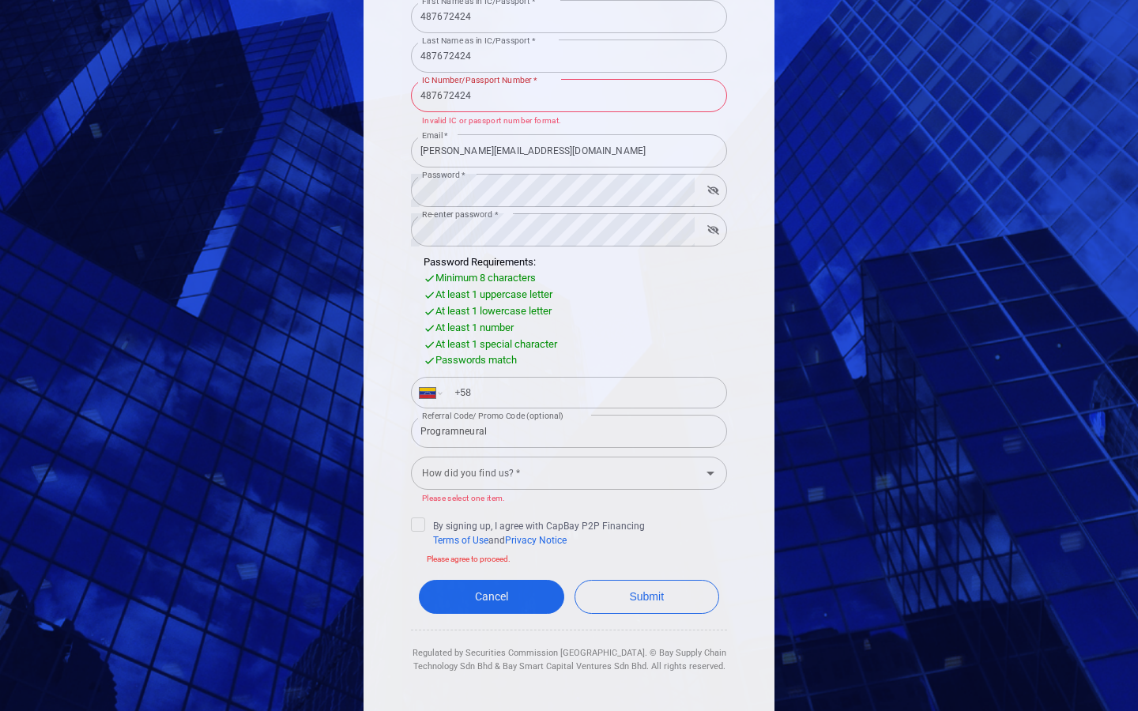
type input "+60"
select select "MY"
type input "+"
select select "ZZ"
type input "[PHONE_NUMBER]"
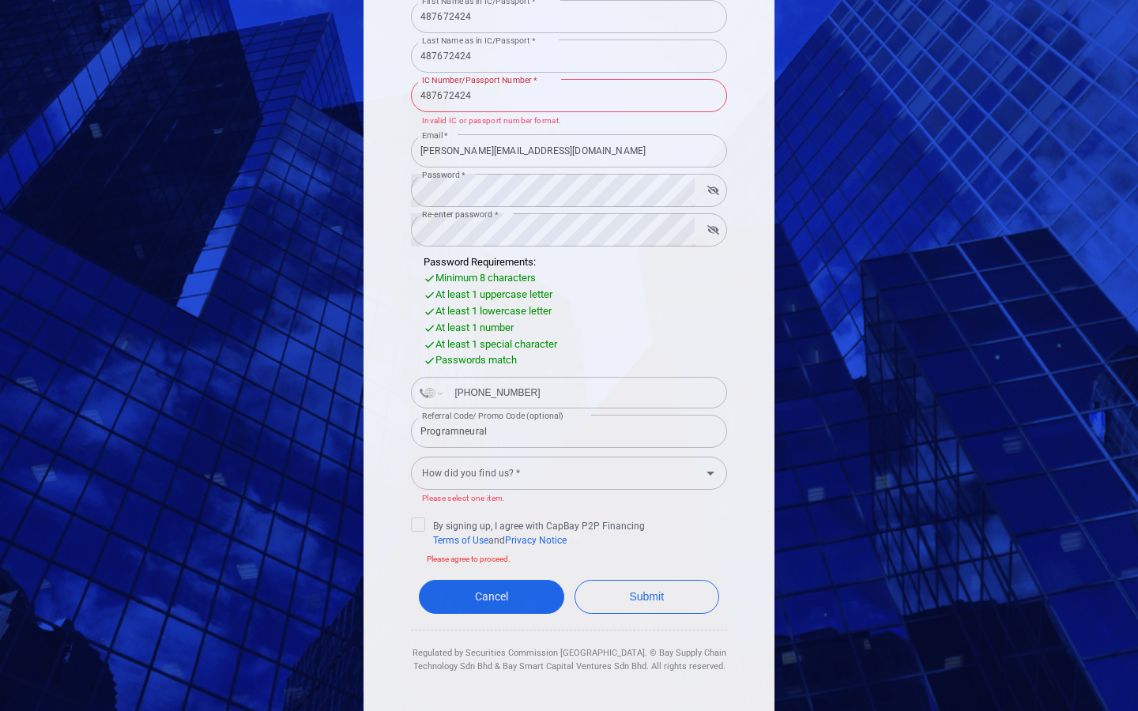
select select "GB"
type input "[PHONE_NUMBER]"
click at [569, 431] on input "Programneural" at bounding box center [569, 431] width 316 height 33
type input "P"
type input "Progra"
